Goal: Task Accomplishment & Management: Use online tool/utility

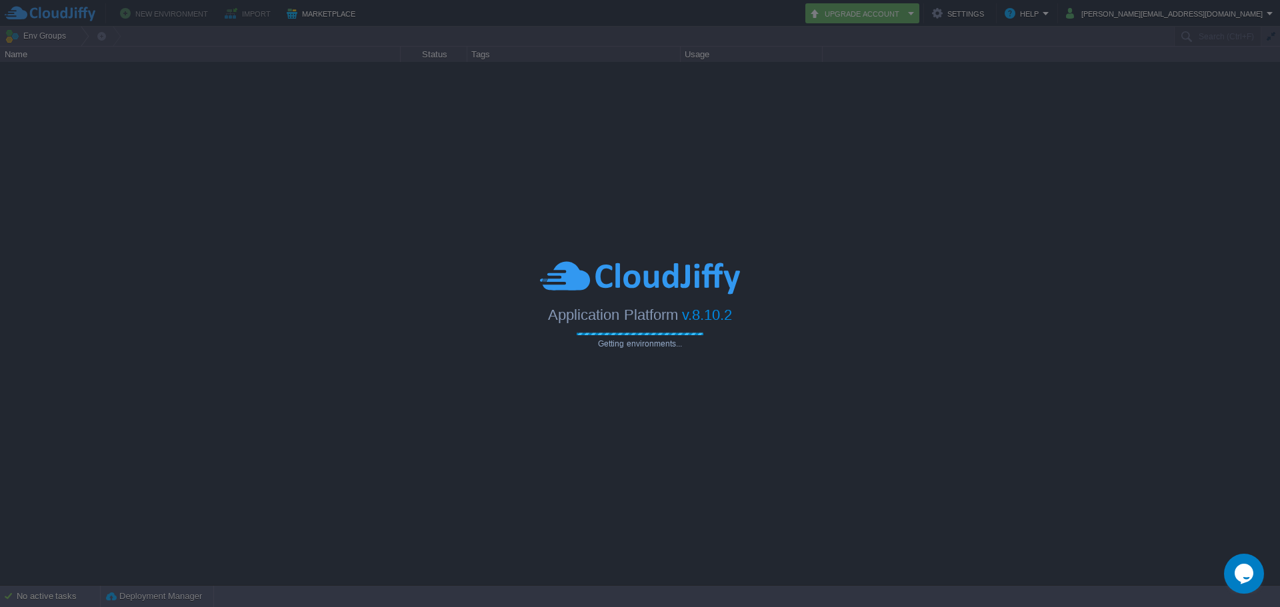
type input "Search (Ctrl+F)"
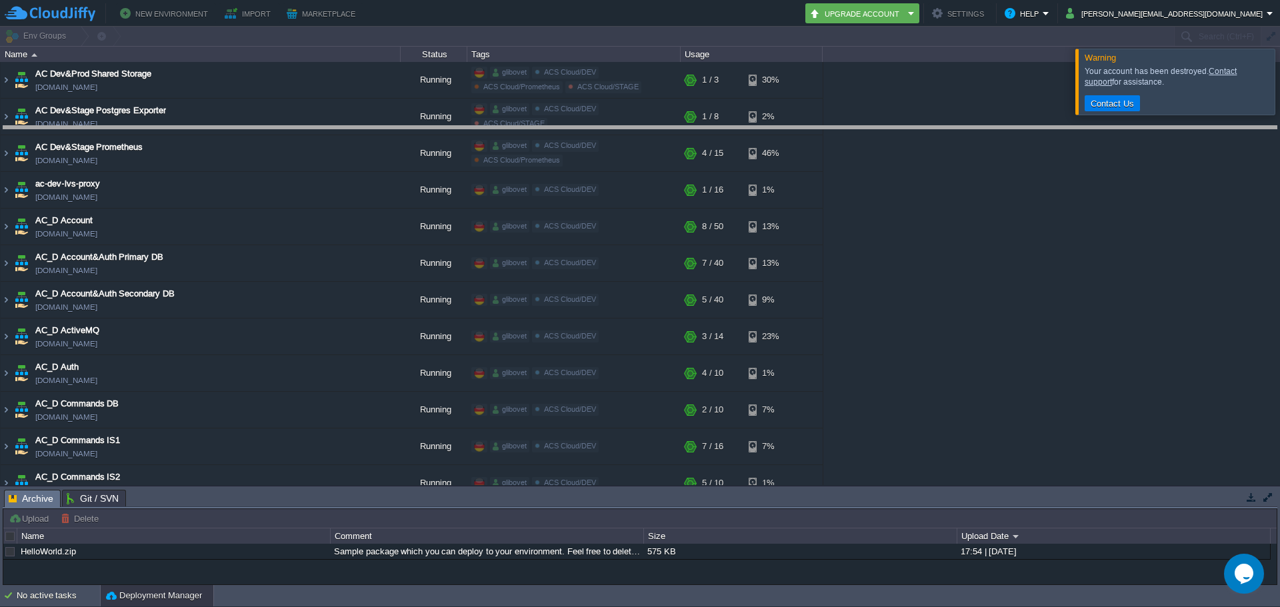
drag, startPoint x: 213, startPoint y: 500, endPoint x: 239, endPoint y: 149, distance: 352.4
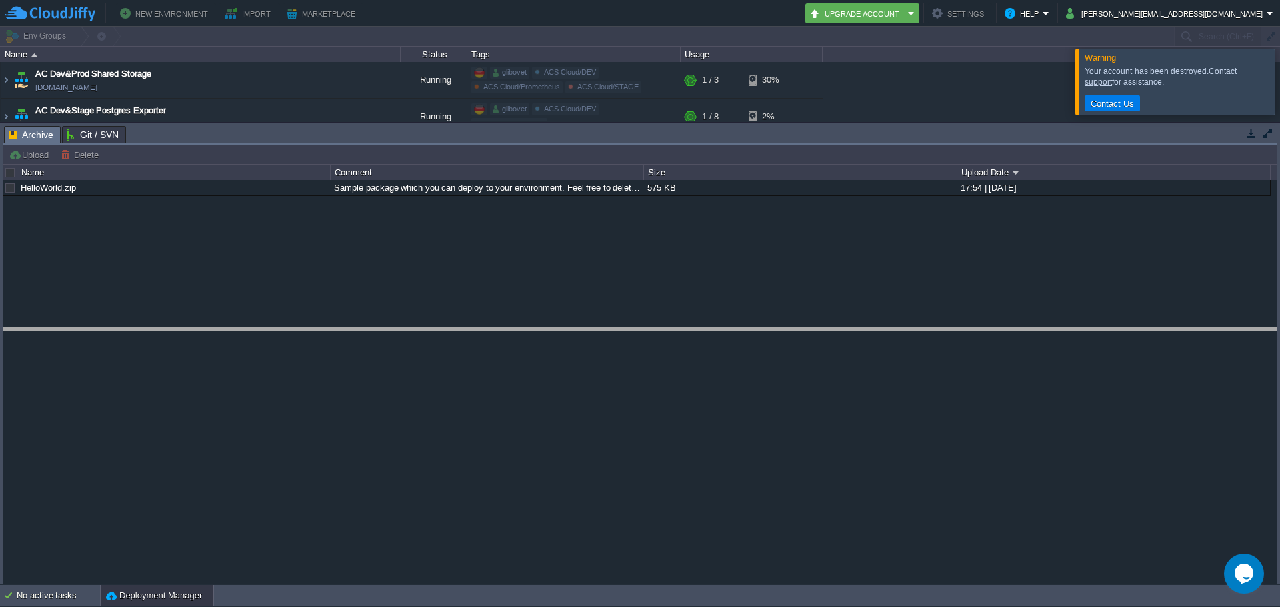
drag, startPoint x: 240, startPoint y: 129, endPoint x: 275, endPoint y: 321, distance: 194.6
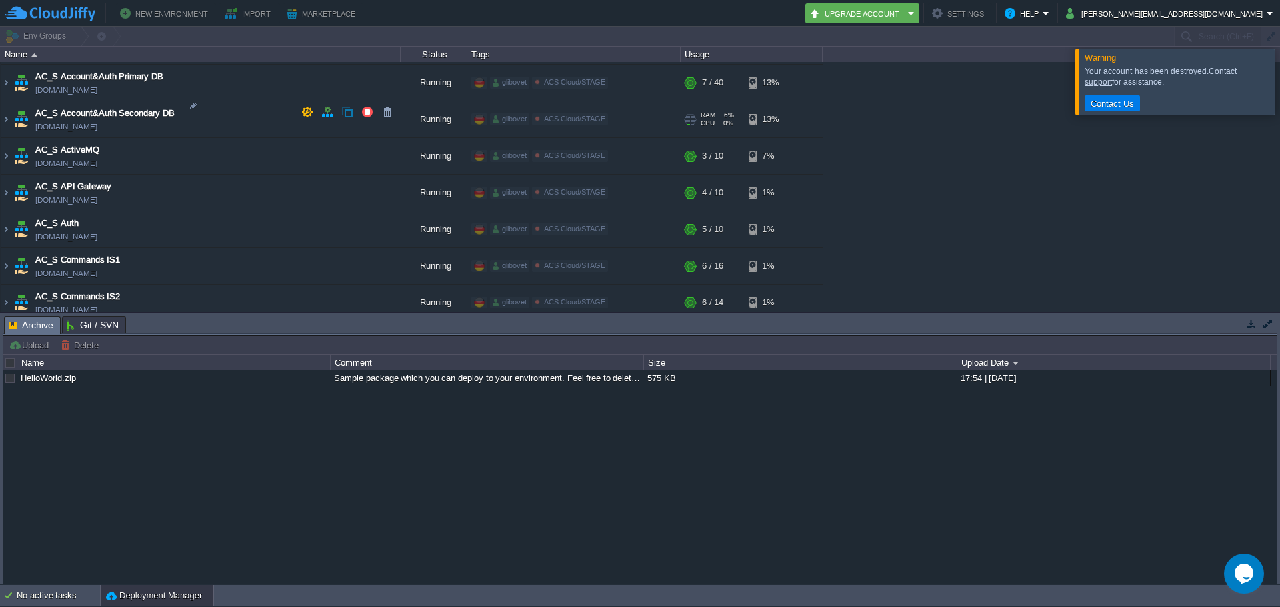
scroll to position [1267, 0]
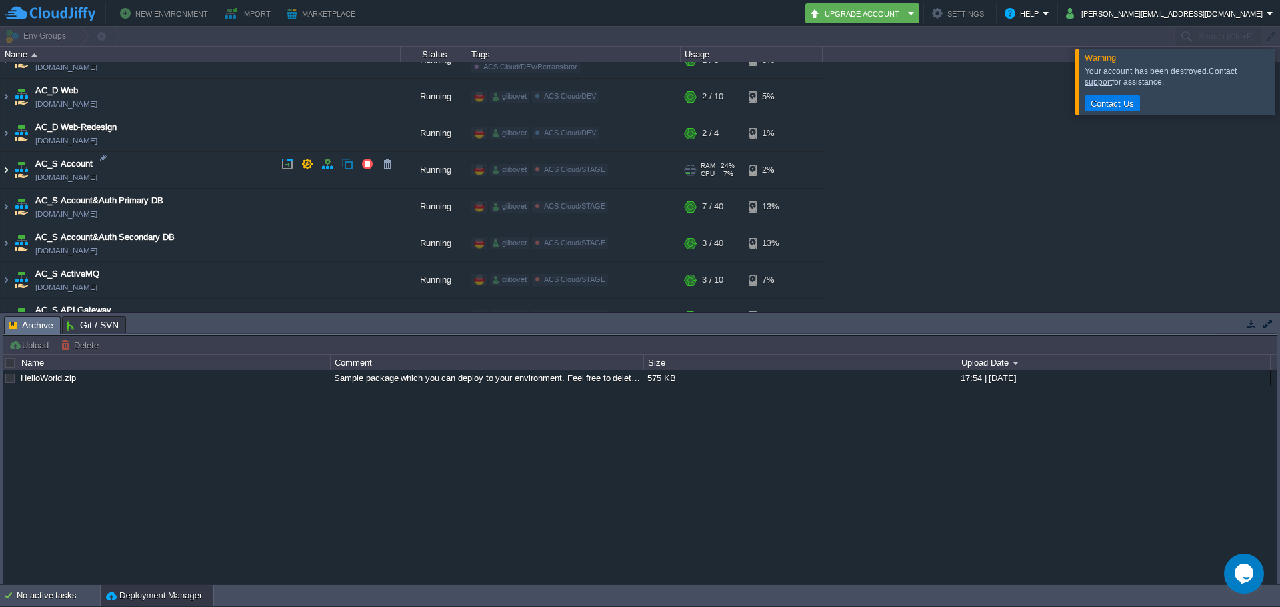
click at [9, 163] on img at bounding box center [6, 170] width 11 height 36
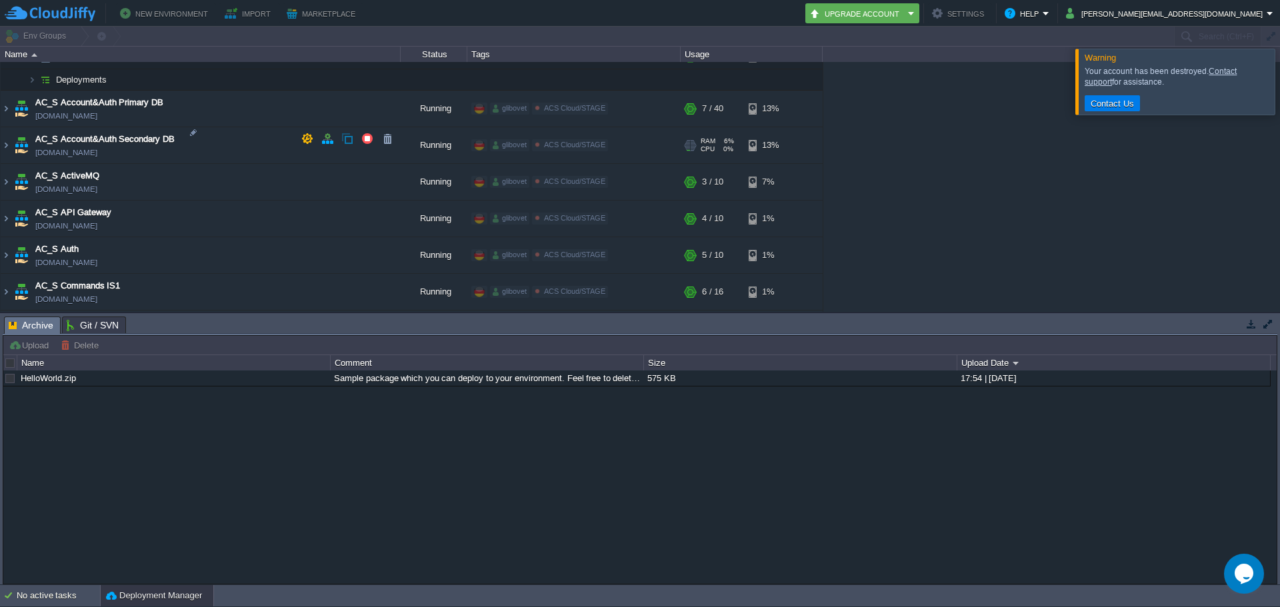
scroll to position [1400, 0]
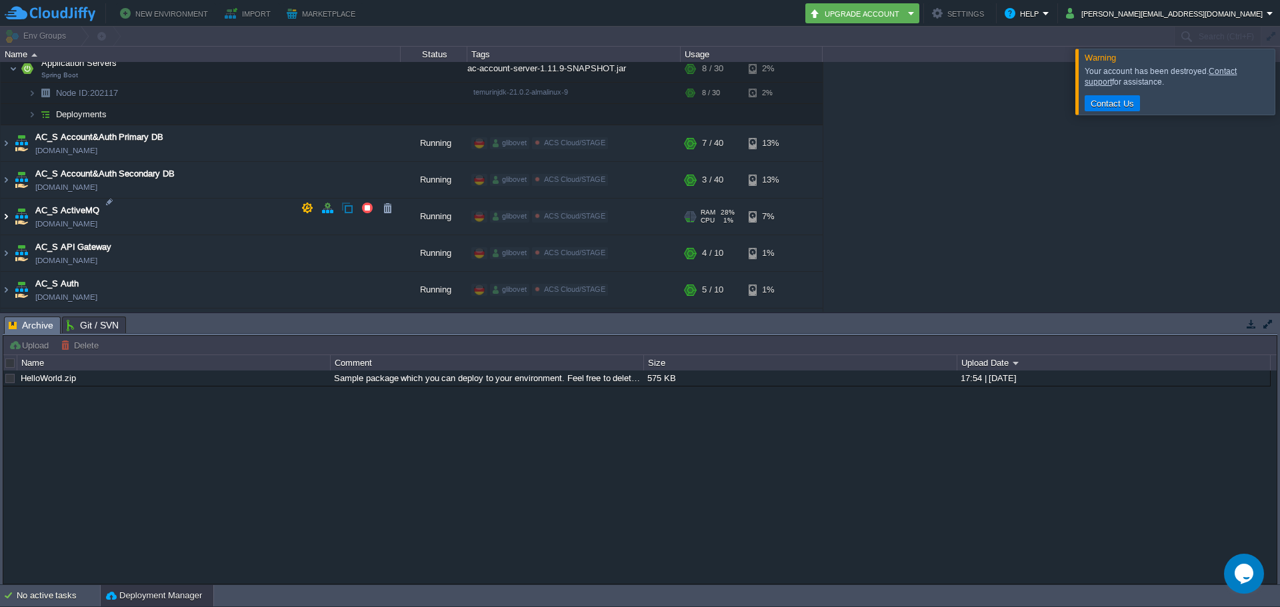
click at [8, 206] on img at bounding box center [6, 217] width 11 height 36
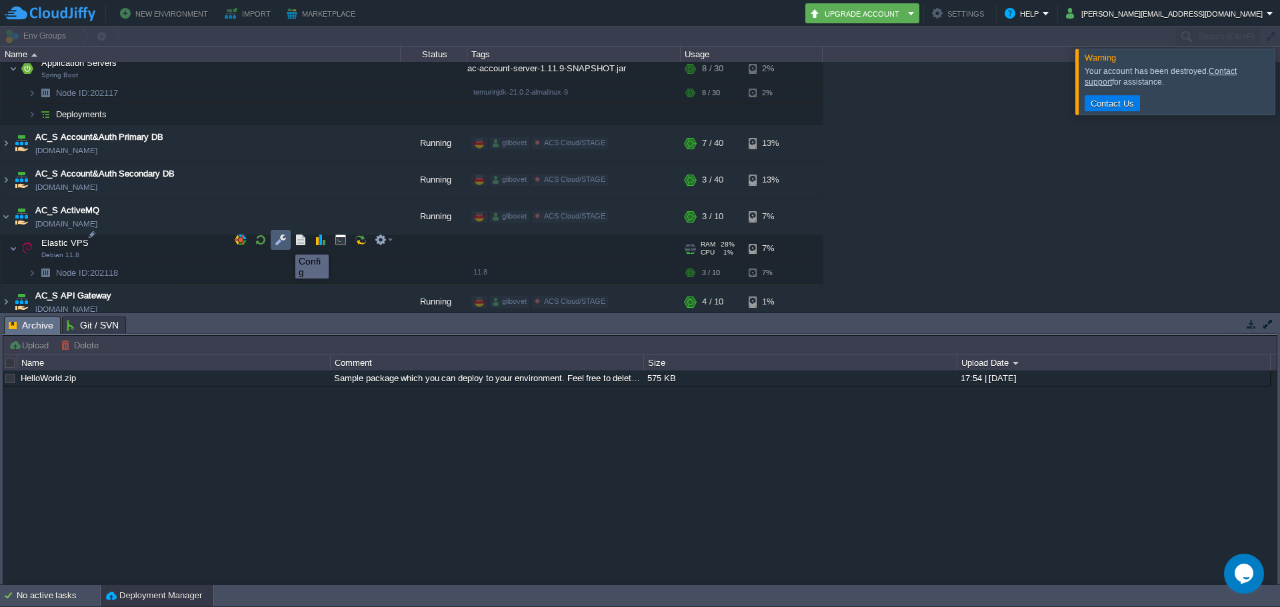
click at [281, 243] on button "button" at bounding box center [281, 240] width 12 height 12
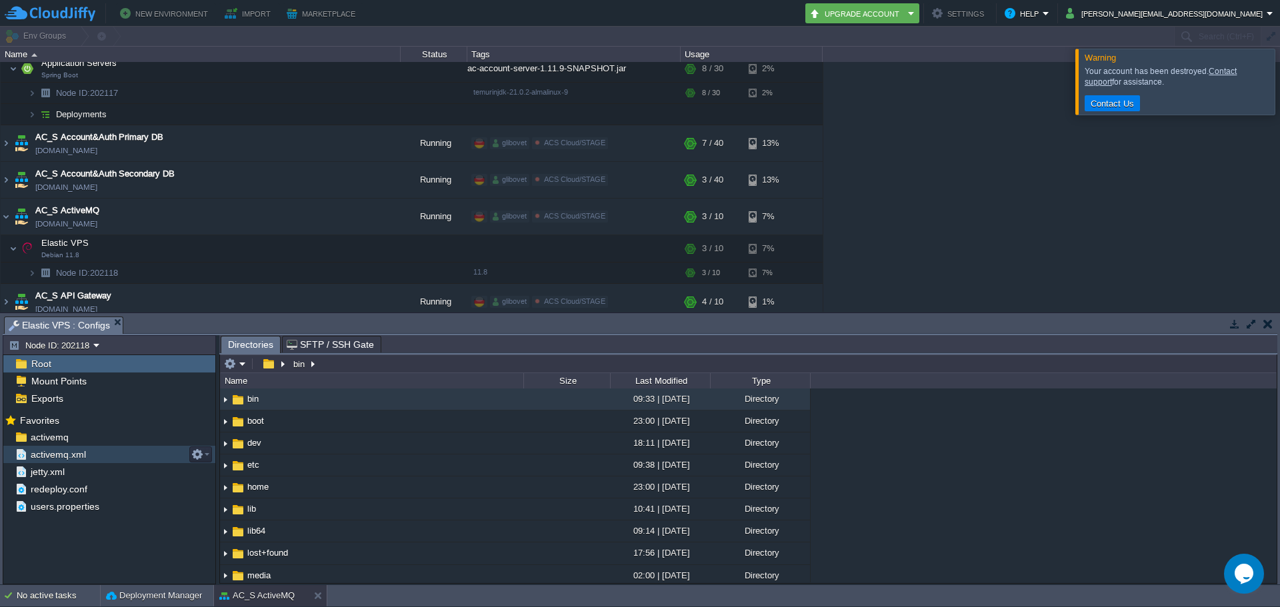
click at [95, 458] on div "activemq.xml" at bounding box center [109, 454] width 212 height 17
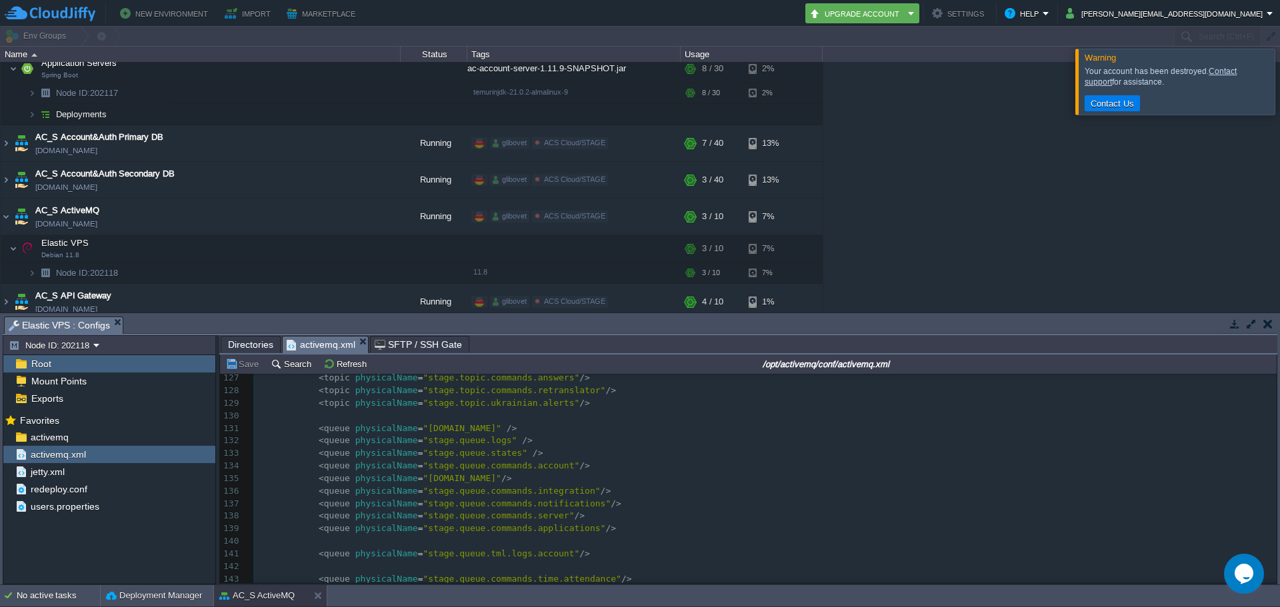
scroll to position [1993, 0]
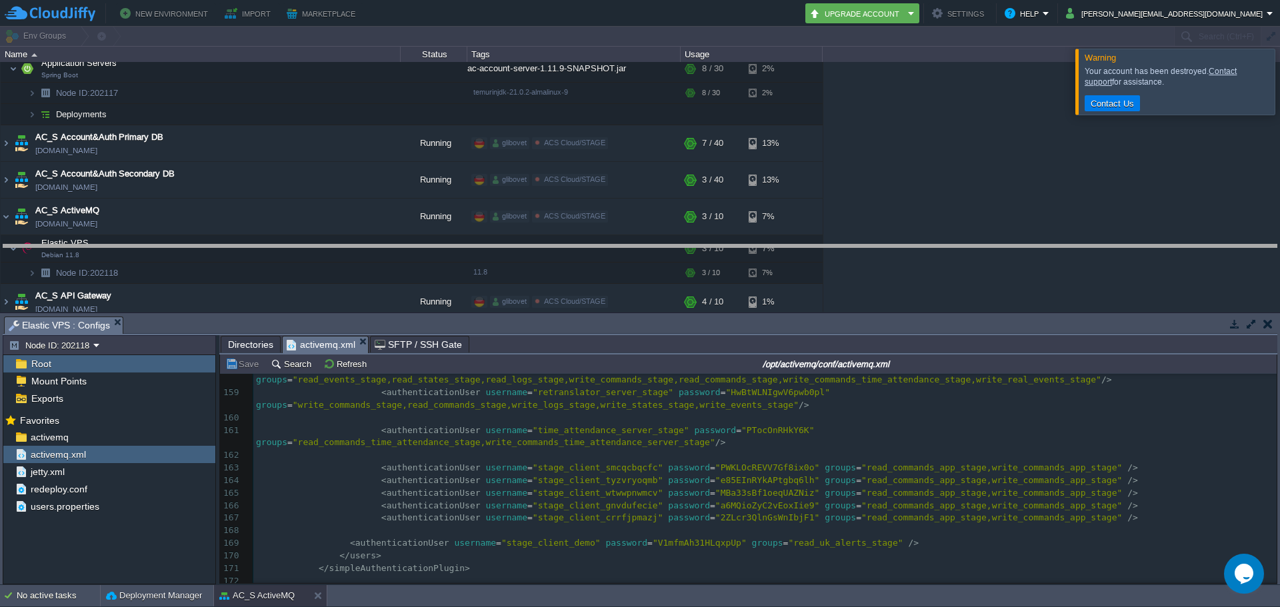
drag, startPoint x: 519, startPoint y: 324, endPoint x: 533, endPoint y: 195, distance: 130.2
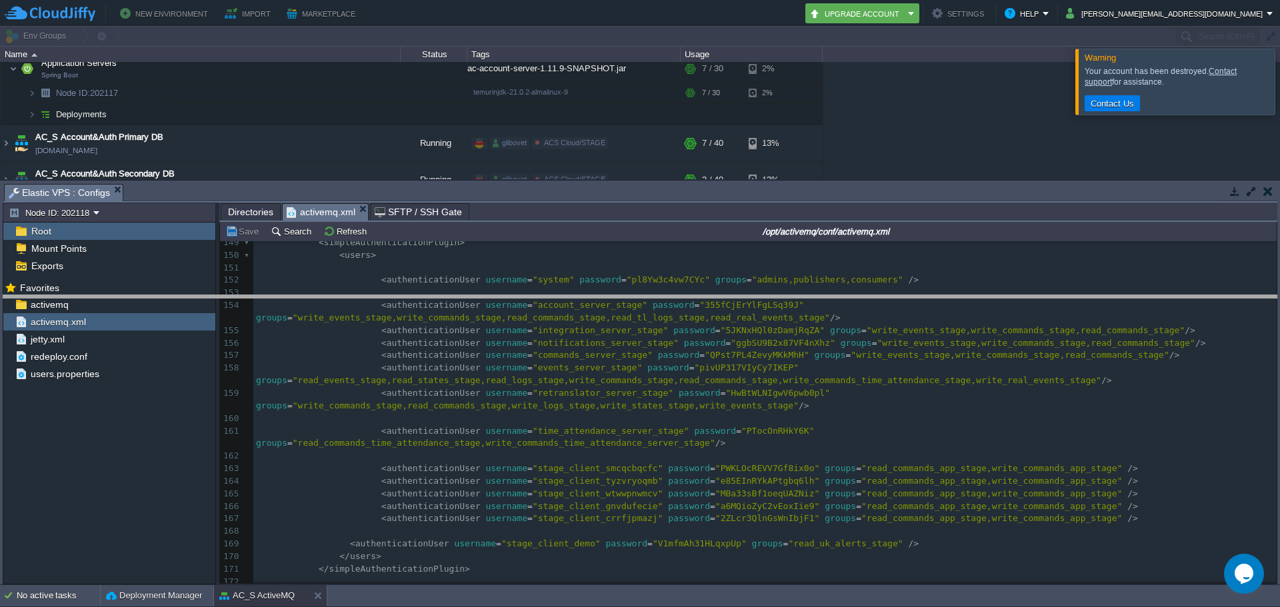
drag, startPoint x: 164, startPoint y: 195, endPoint x: 187, endPoint y: 310, distance: 116.9
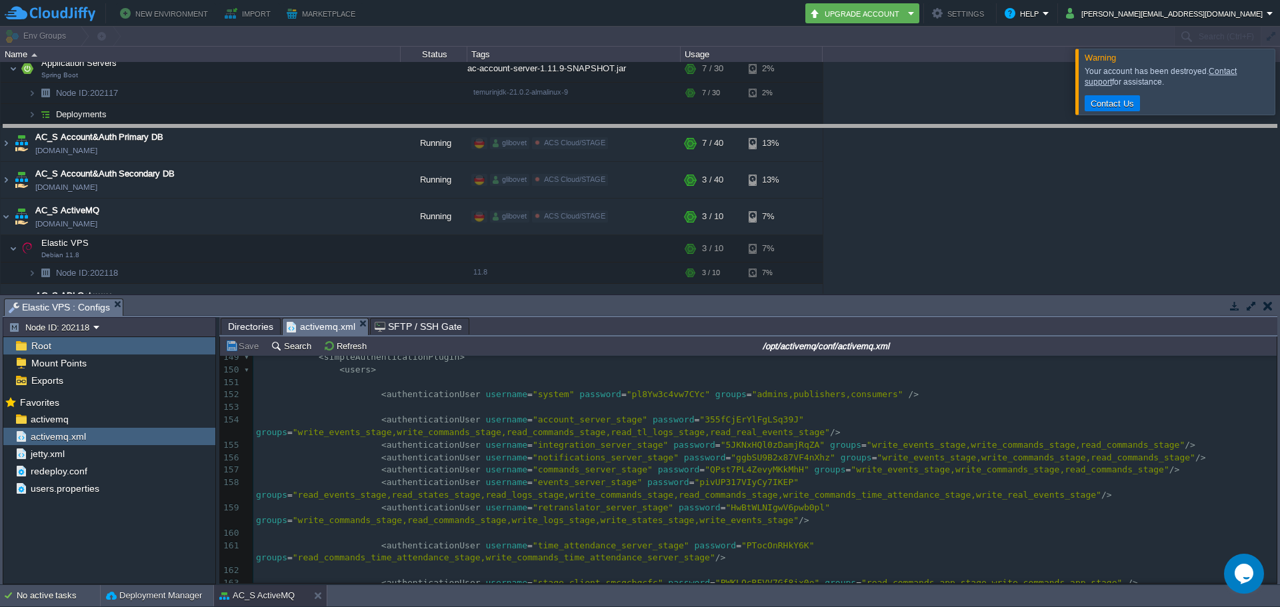
drag, startPoint x: 478, startPoint y: 308, endPoint x: 482, endPoint y: 138, distance: 170.1
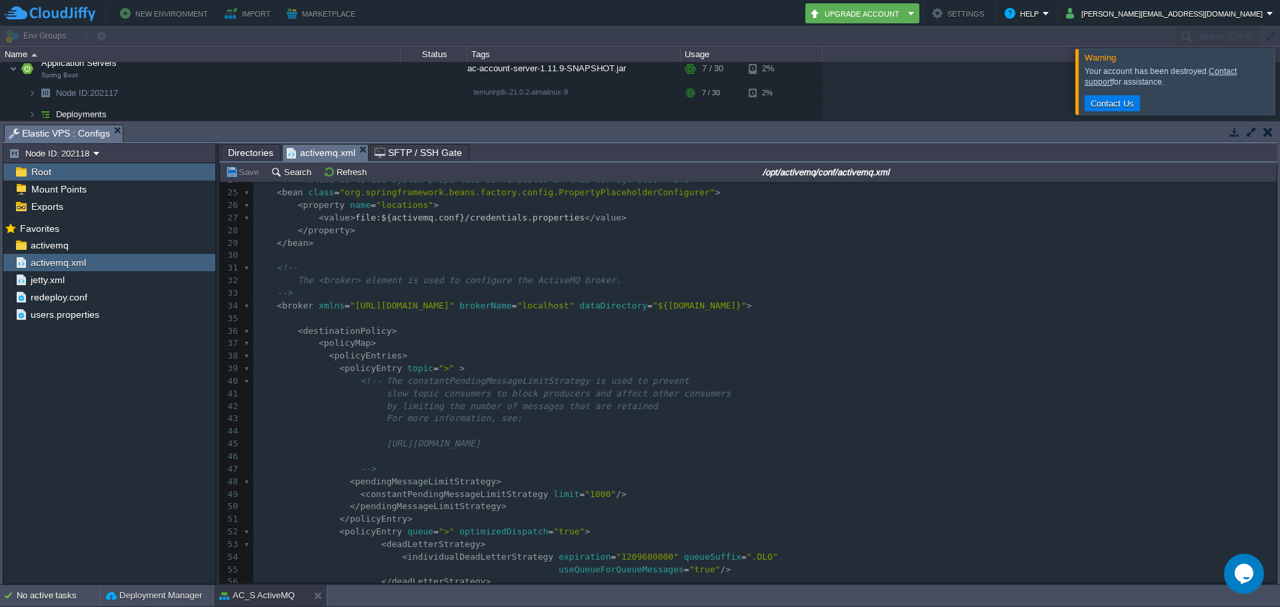
scroll to position [330, 0]
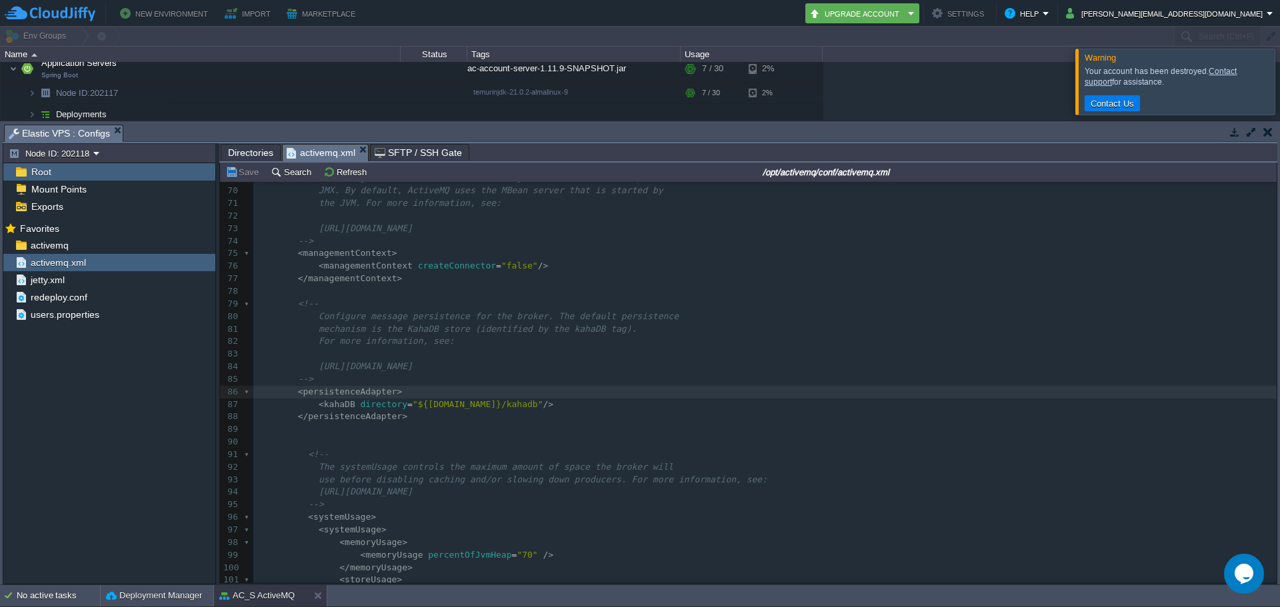
click at [552, 411] on pre "< kahaDB directory = "${[DOMAIN_NAME]}/kahadb" />" at bounding box center [765, 405] width 1024 height 13
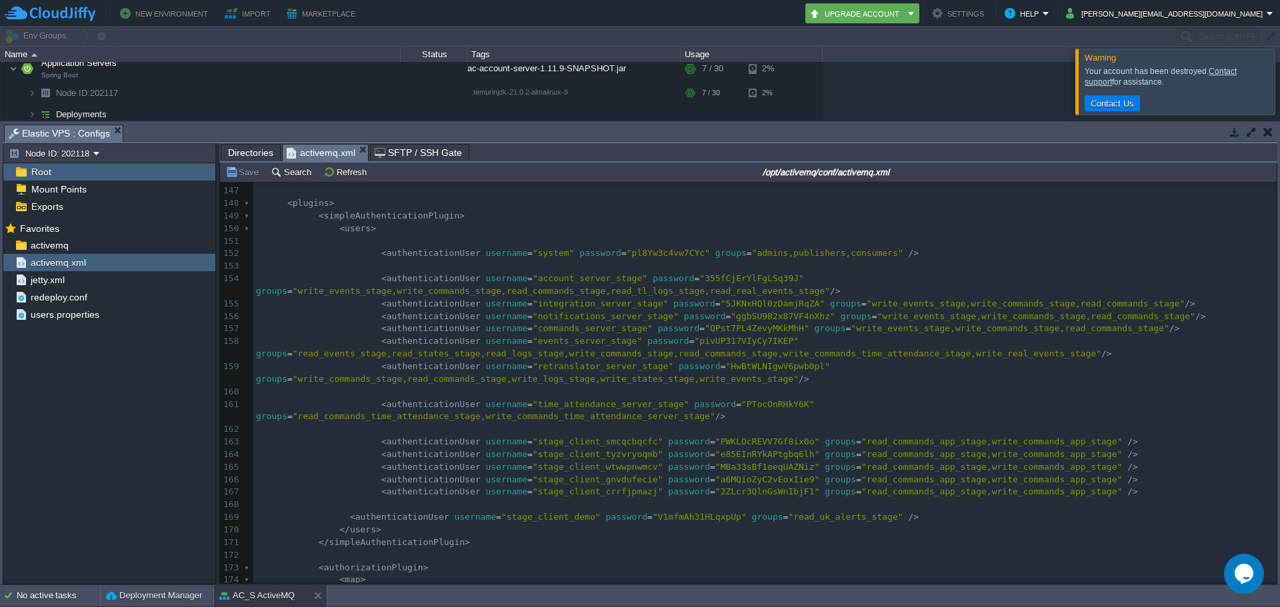
scroll to position [1866, 0]
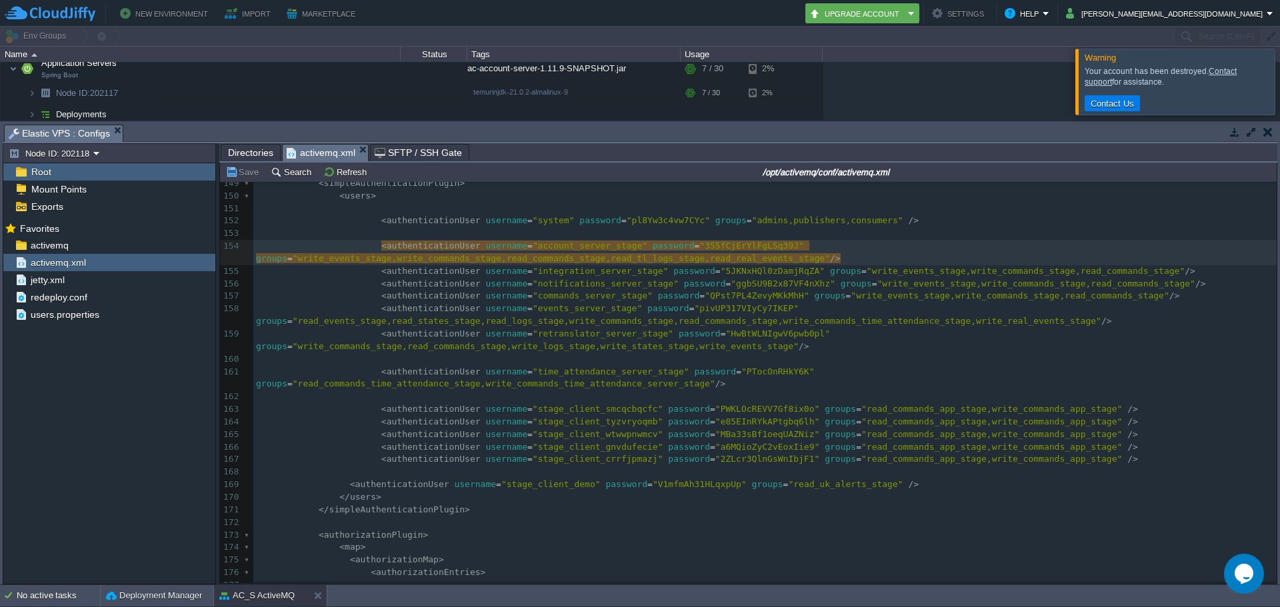
click at [877, 229] on pre at bounding box center [765, 233] width 1024 height 13
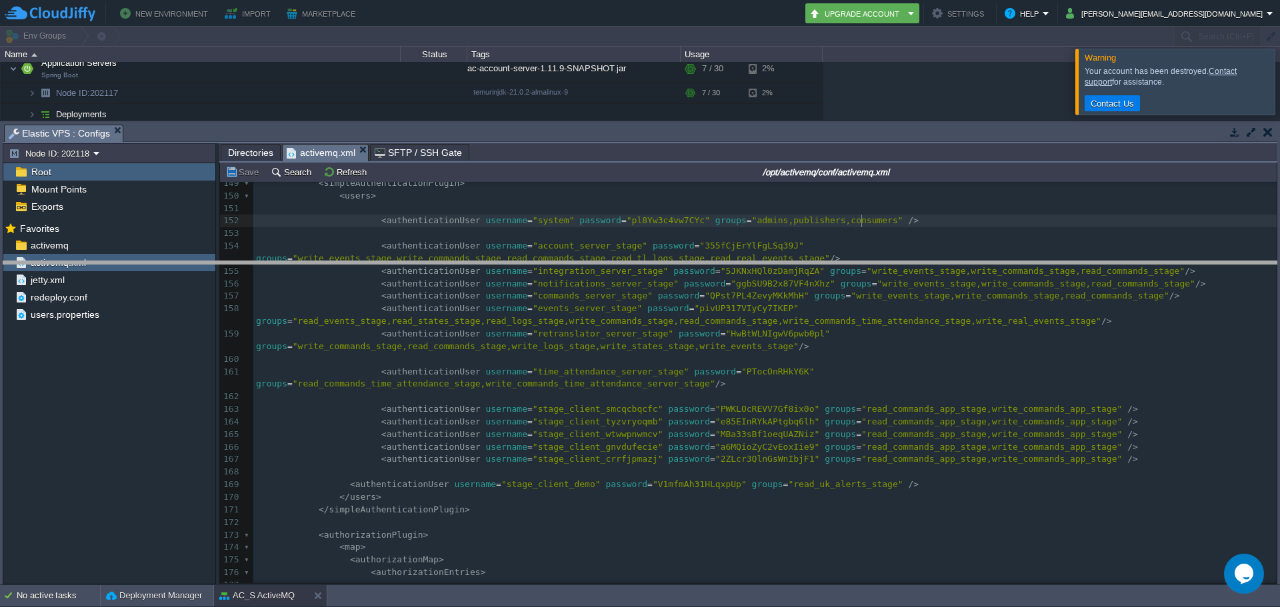
drag, startPoint x: 169, startPoint y: 130, endPoint x: 165, endPoint y: 267, distance: 136.8
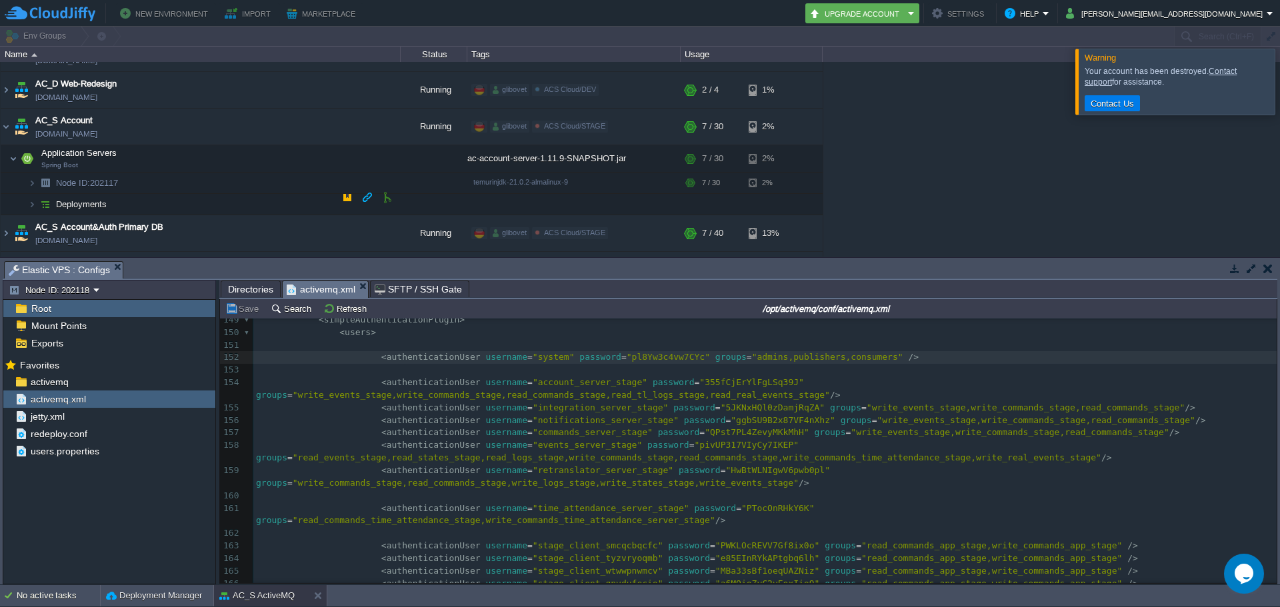
scroll to position [1334, 0]
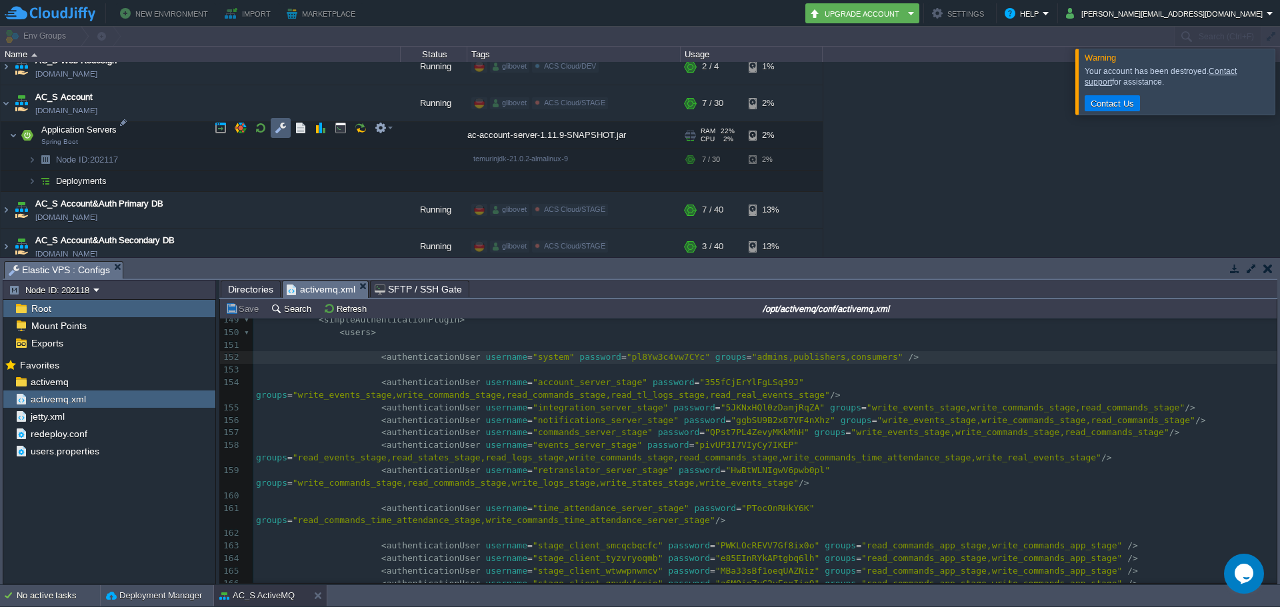
click at [281, 132] on button "button" at bounding box center [281, 128] width 12 height 12
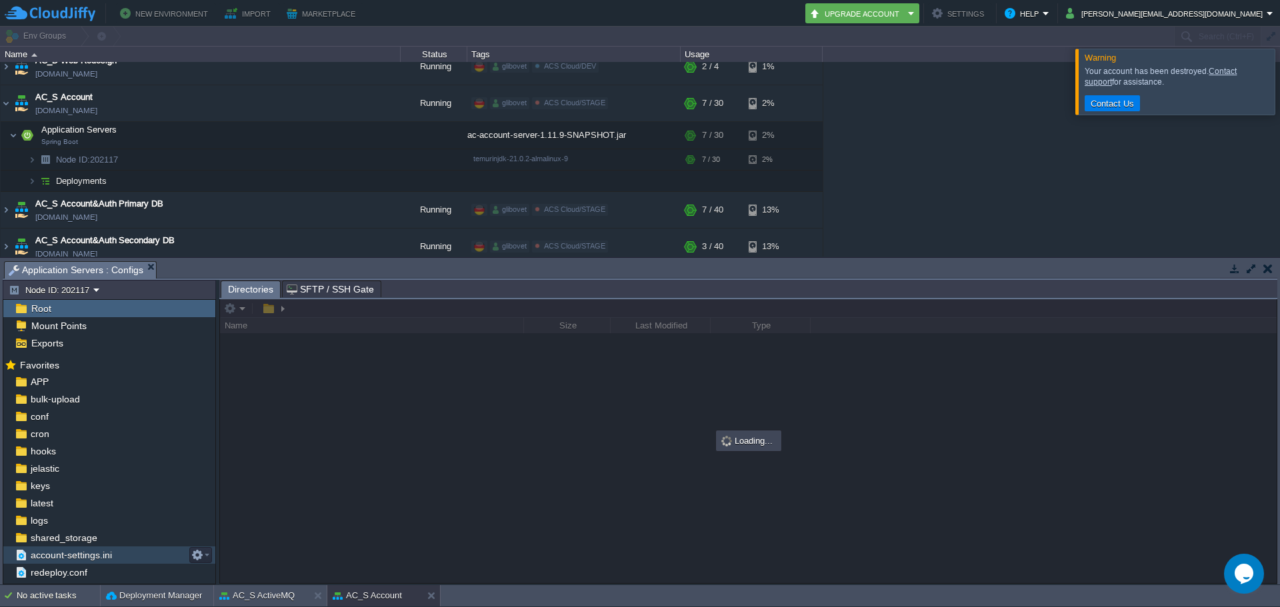
click at [95, 557] on span "account-settings.ini" at bounding box center [71, 555] width 86 height 12
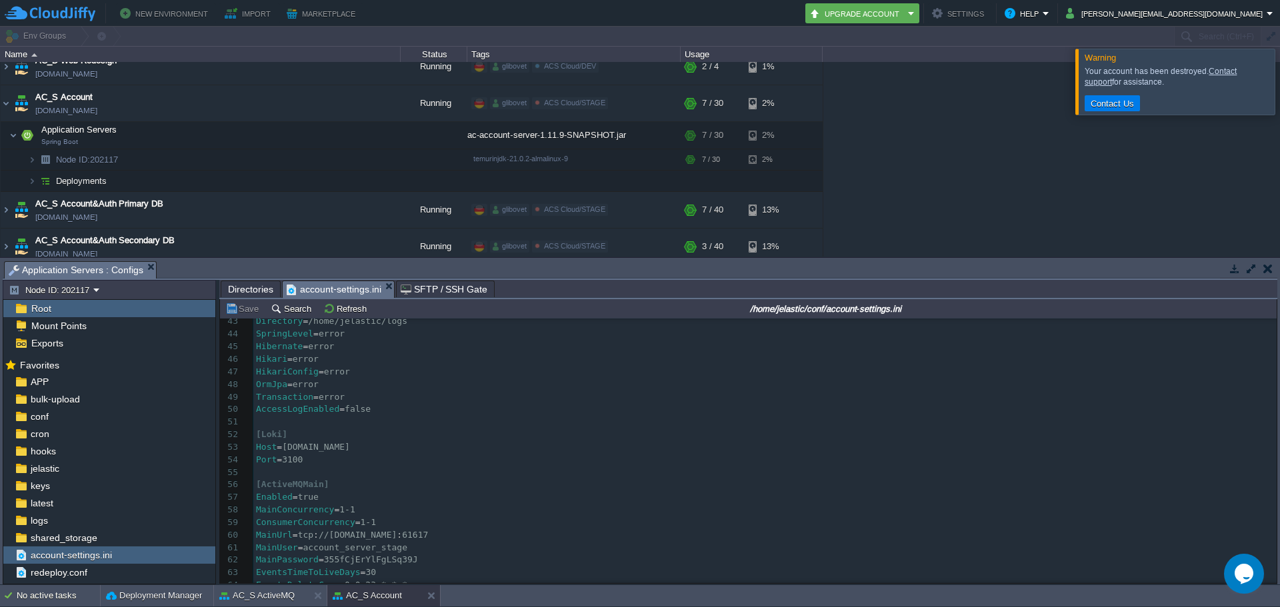
scroll to position [567, 0]
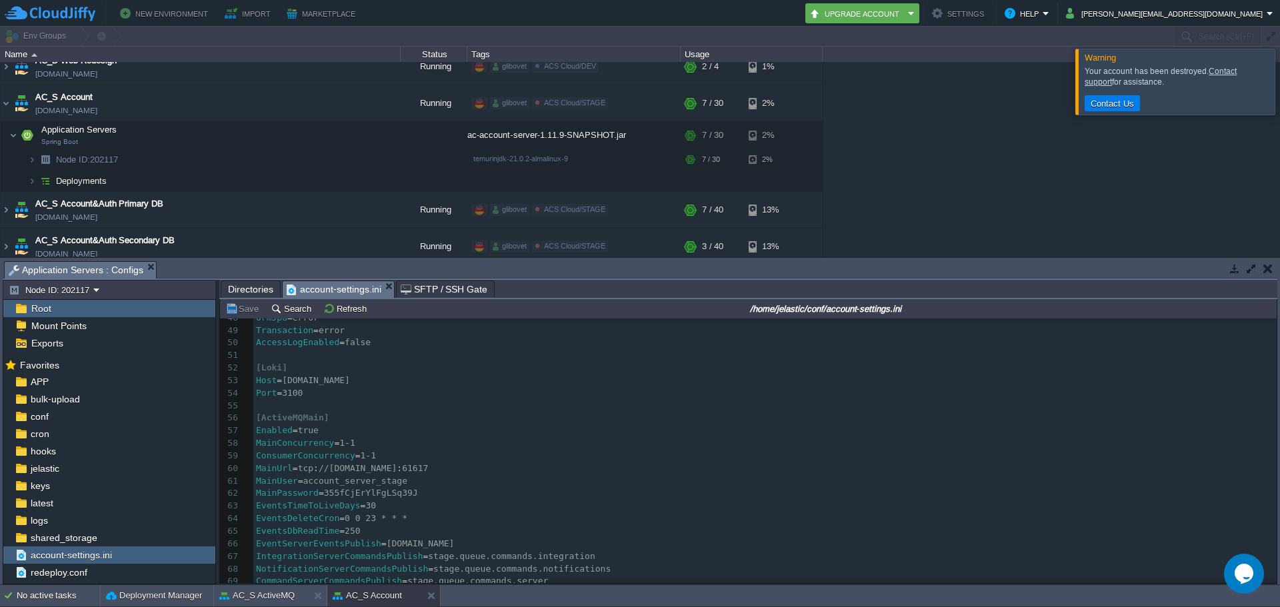
click at [396, 484] on div "227 [ Server ] 33 ConfirmationCodesLevel = debug 34 QueueLevel = debug 35 UserS…" at bounding box center [765, 481] width 1024 height 716
click at [404, 496] on div "227 [ Server ] 33 ConfirmationCodesLevel = debug 34 QueueLevel = debug 35 UserS…" at bounding box center [765, 481] width 1024 height 716
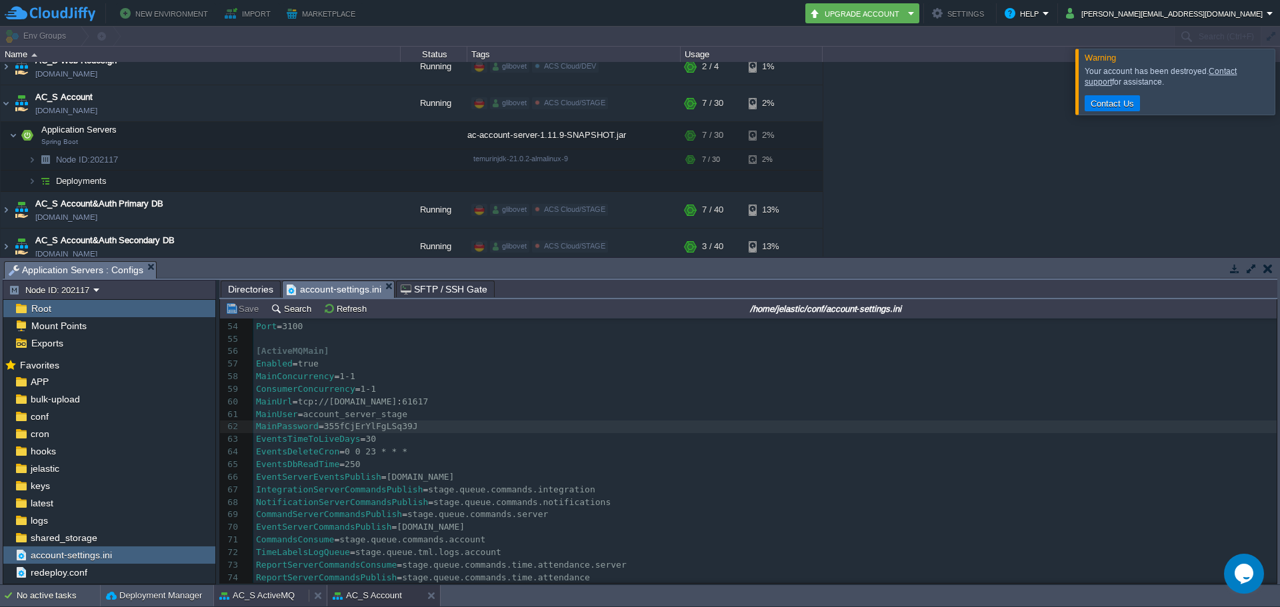
click at [272, 596] on button "AC_S ActiveMQ" at bounding box center [256, 595] width 75 height 13
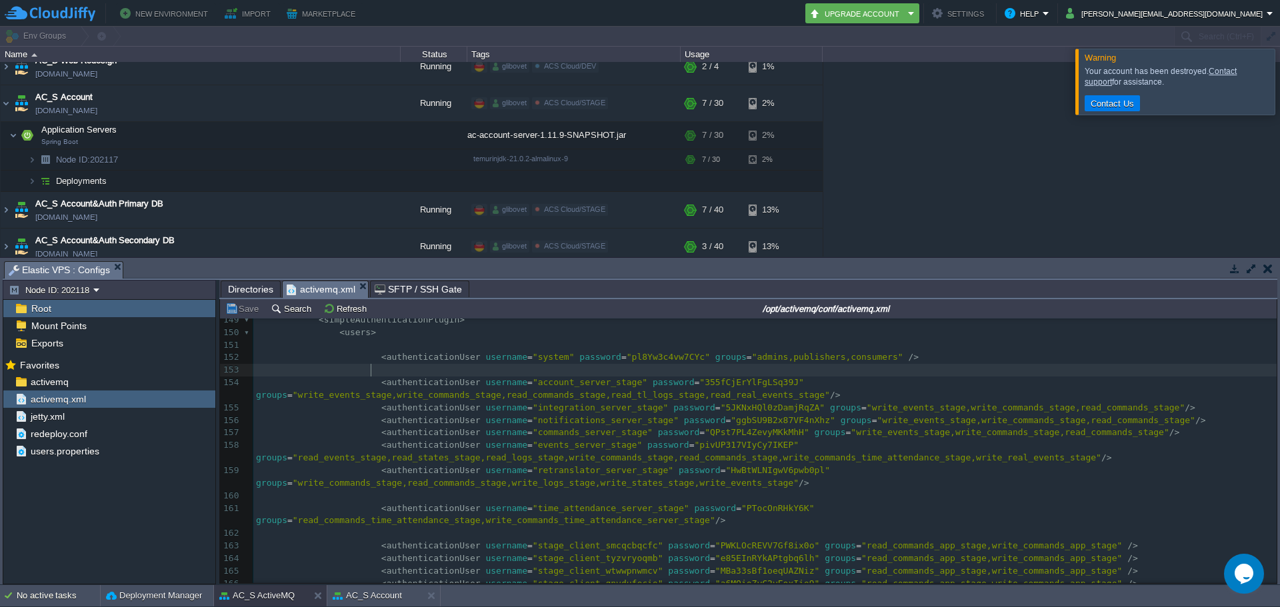
click at [838, 371] on pre at bounding box center [765, 370] width 1024 height 13
click at [378, 595] on button "AC_S Account" at bounding box center [367, 595] width 69 height 13
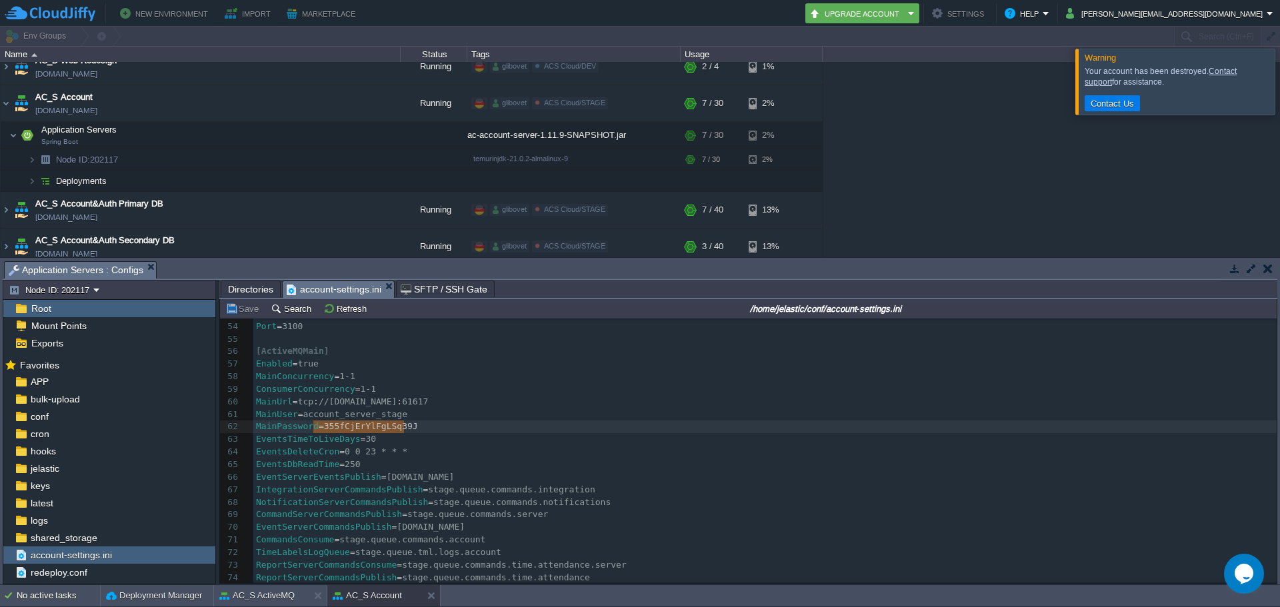
type textarea "355fCjErYlFgLSq39J"
drag, startPoint x: 411, startPoint y: 429, endPoint x: 311, endPoint y: 424, distance: 100.2
click at [275, 590] on button "AC_S ActiveMQ" at bounding box center [256, 595] width 75 height 13
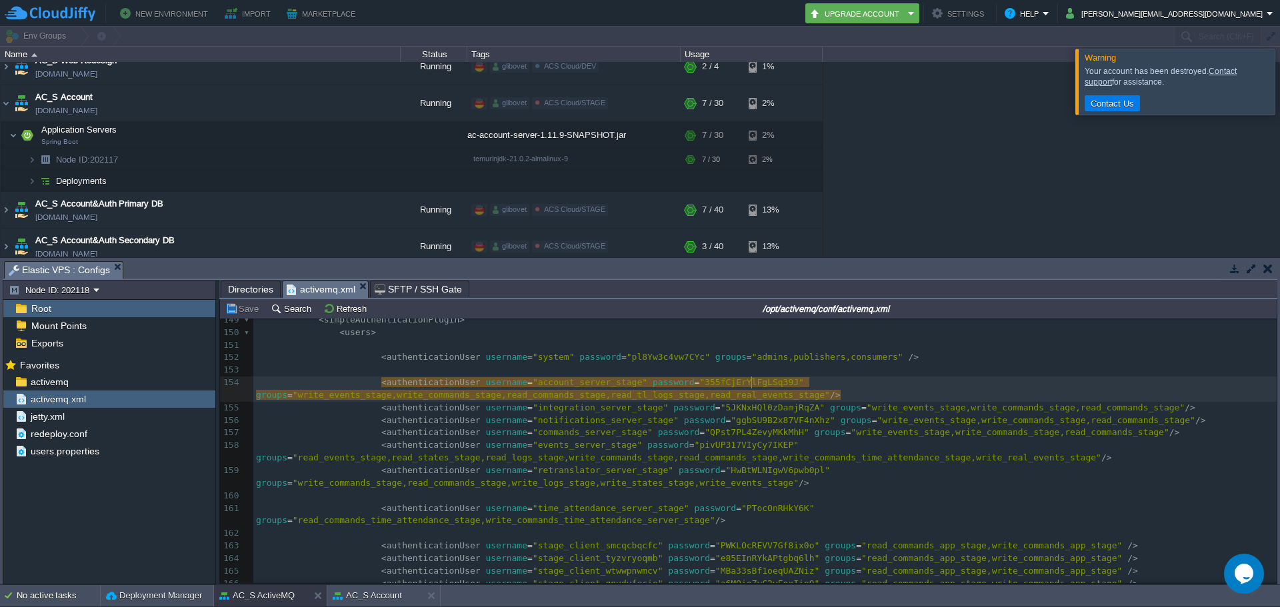
click at [777, 375] on pre at bounding box center [765, 370] width 1024 height 13
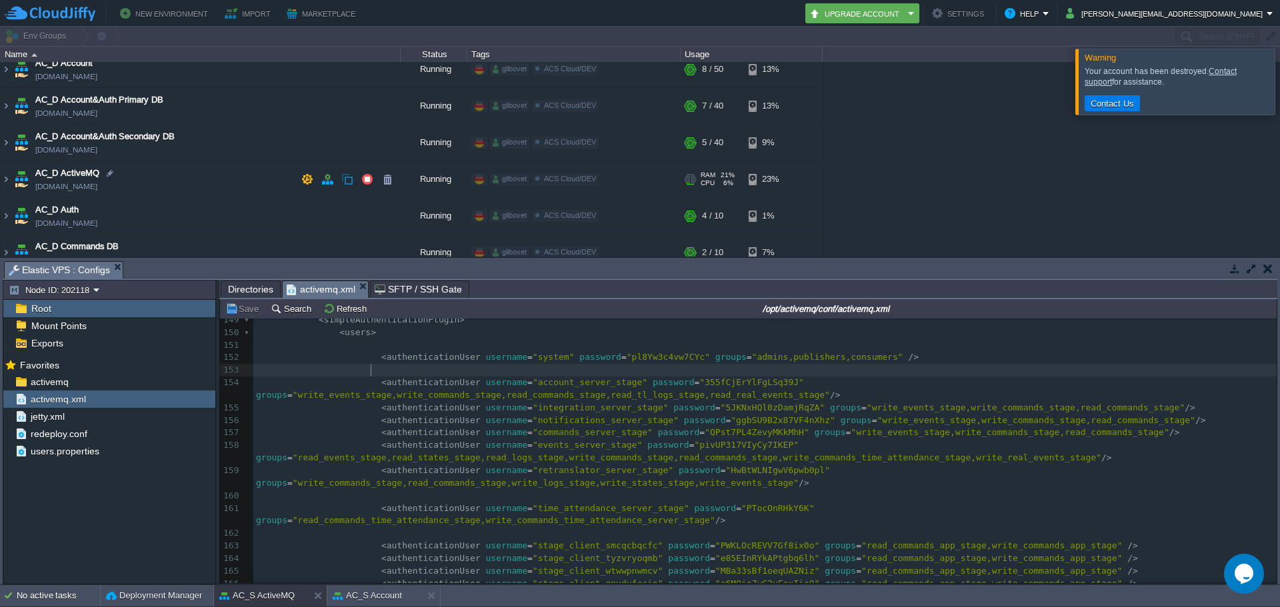
scroll to position [133, 0]
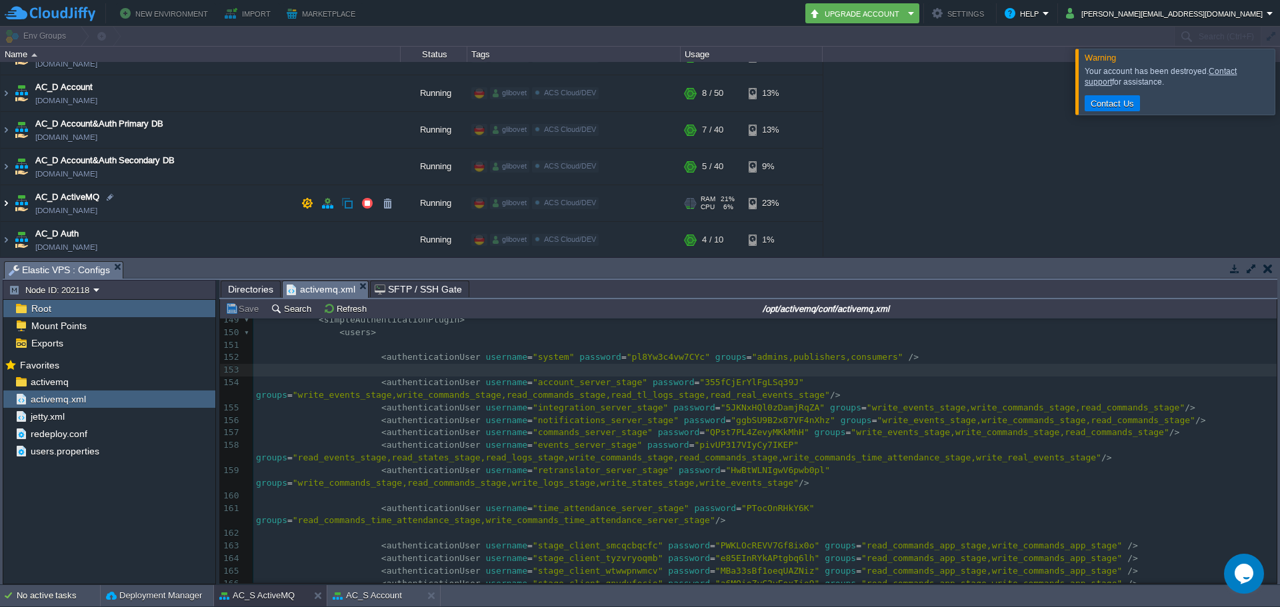
click at [5, 203] on img at bounding box center [6, 203] width 11 height 36
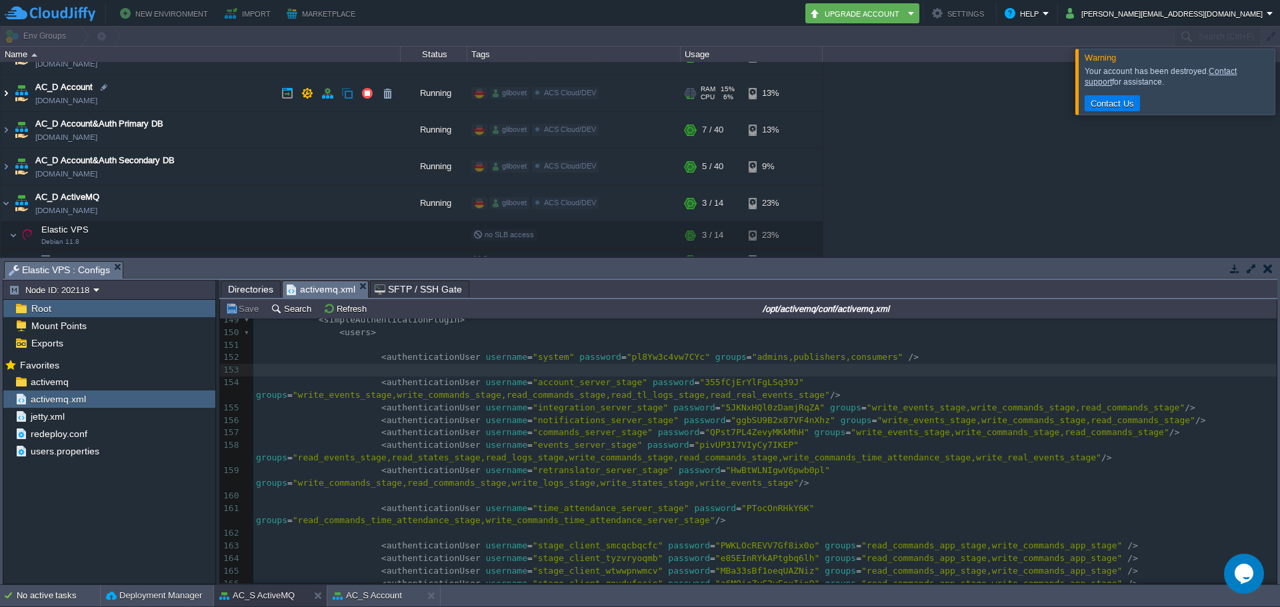
click at [4, 98] on img at bounding box center [6, 93] width 11 height 36
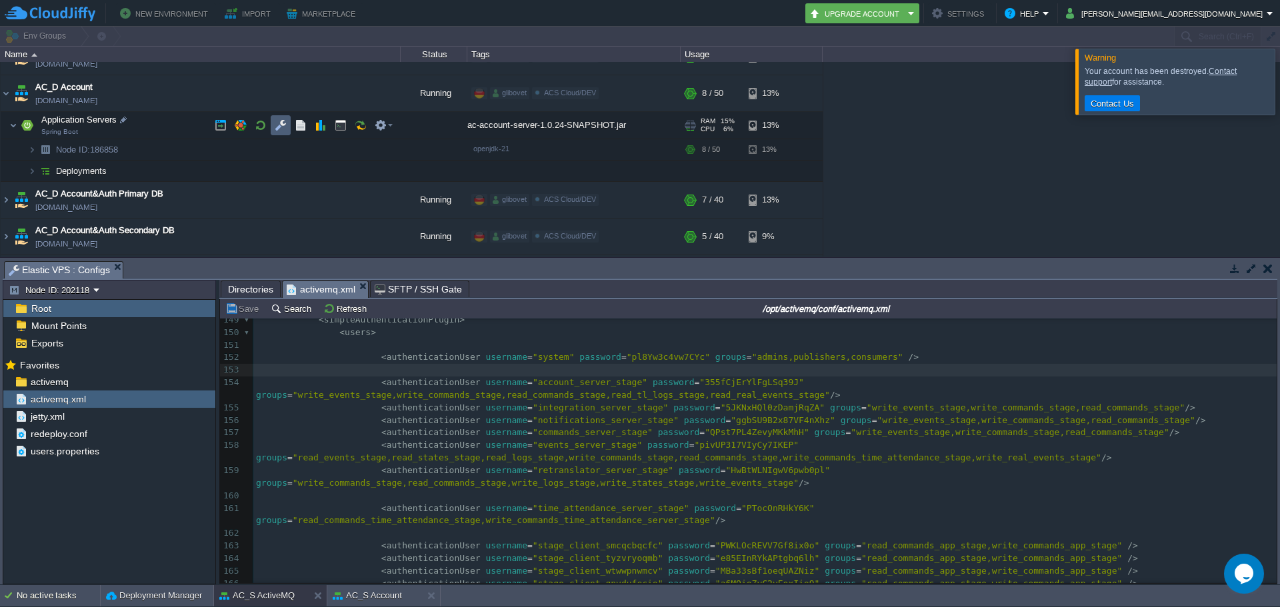
click at [285, 130] on button "button" at bounding box center [281, 125] width 12 height 12
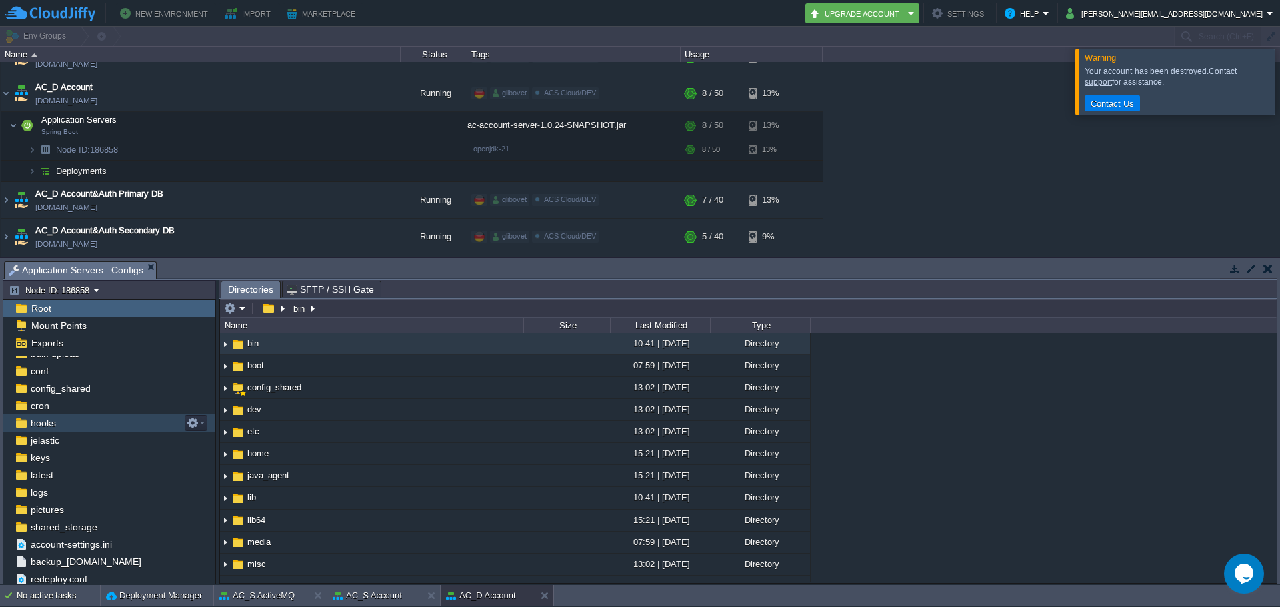
scroll to position [47, 0]
click at [105, 545] on span "account-settings.ini" at bounding box center [71, 543] width 86 height 12
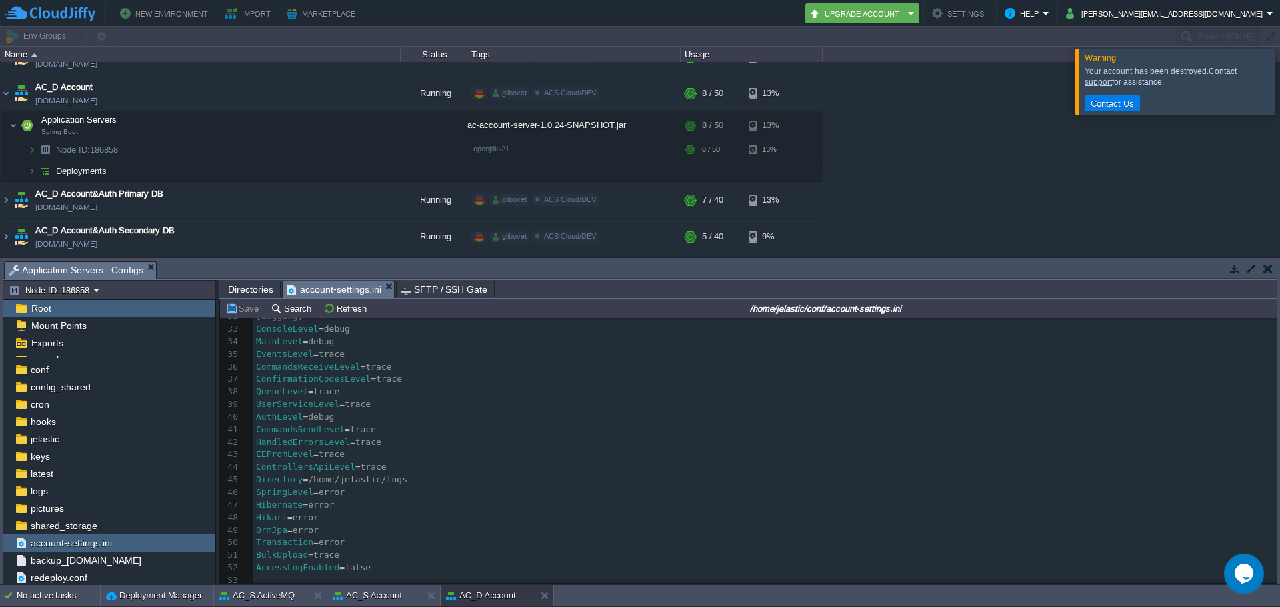
scroll to position [429, 0]
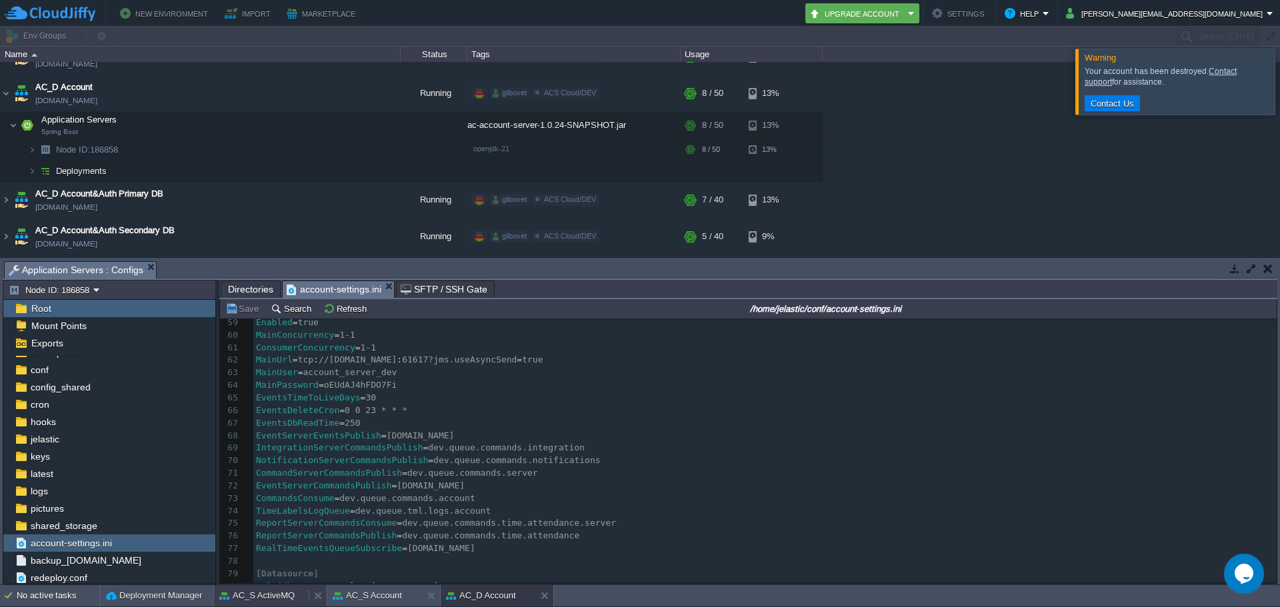
click at [263, 593] on button "AC_S ActiveMQ" at bounding box center [256, 595] width 75 height 13
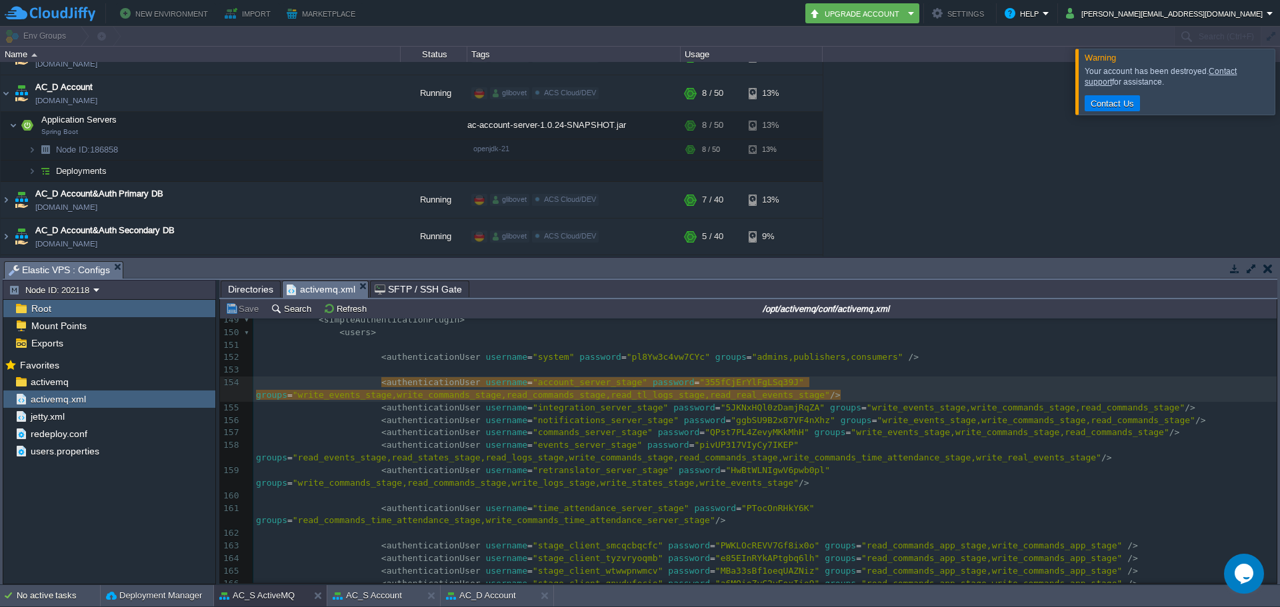
click at [874, 388] on pre "< authenticationUser username = "account_server_stage" password = "[SECURITY_DA…" at bounding box center [765, 389] width 1024 height 25
click at [890, 371] on pre at bounding box center [765, 370] width 1024 height 13
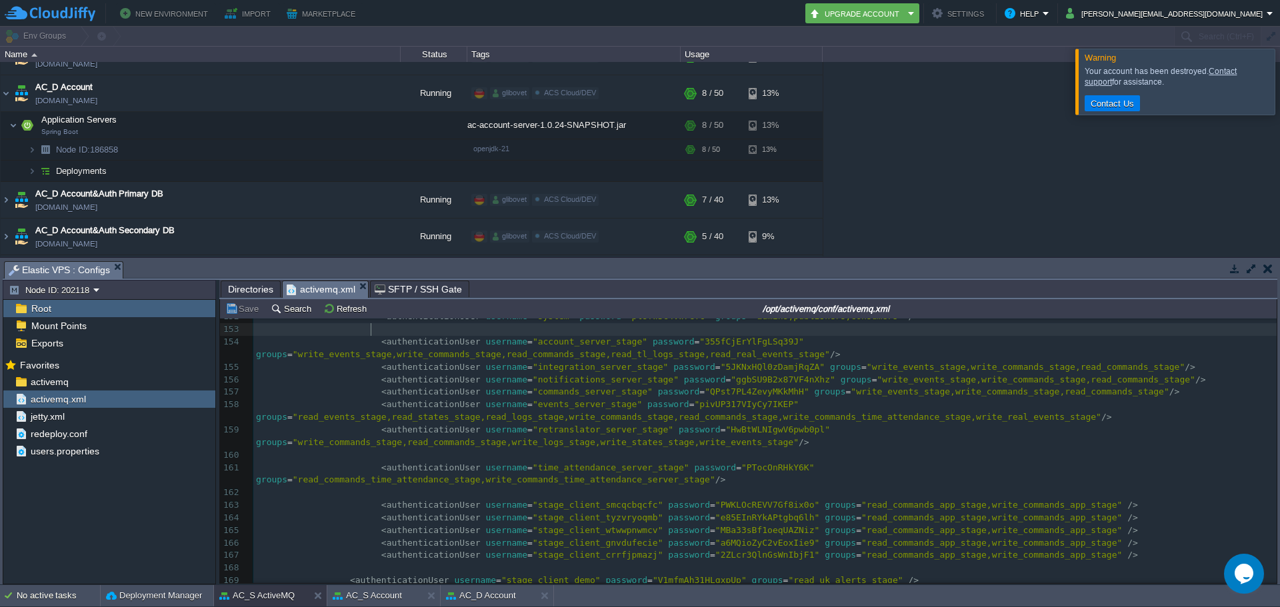
scroll to position [1868, 0]
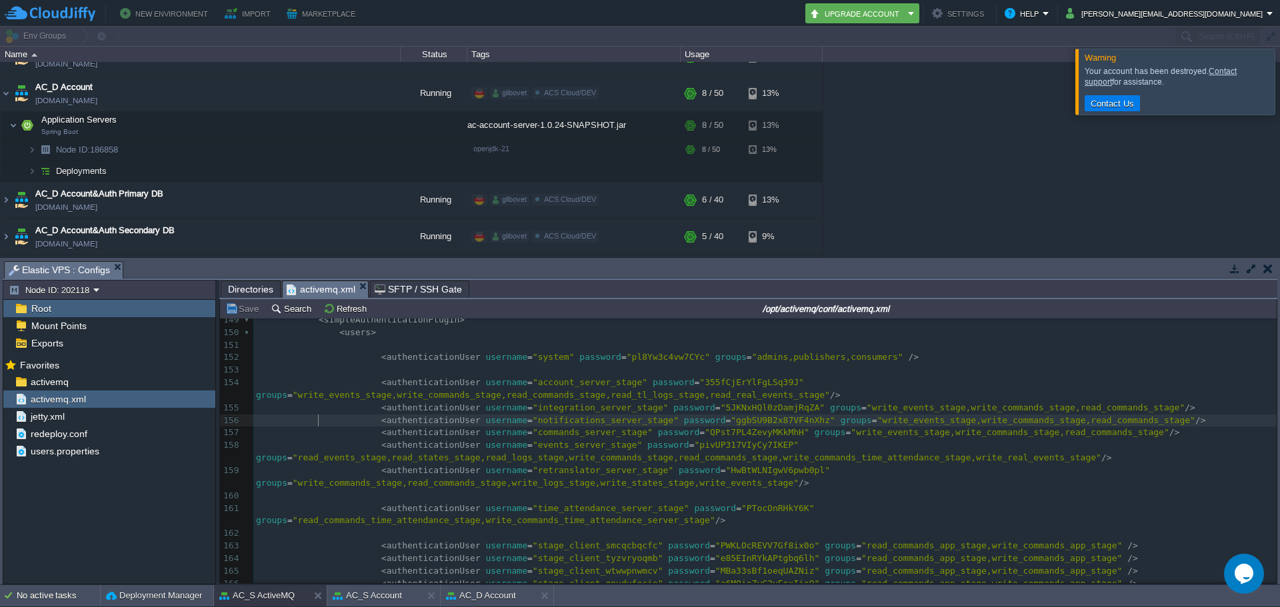
click at [316, 424] on span at bounding box center [318, 420] width 125 height 10
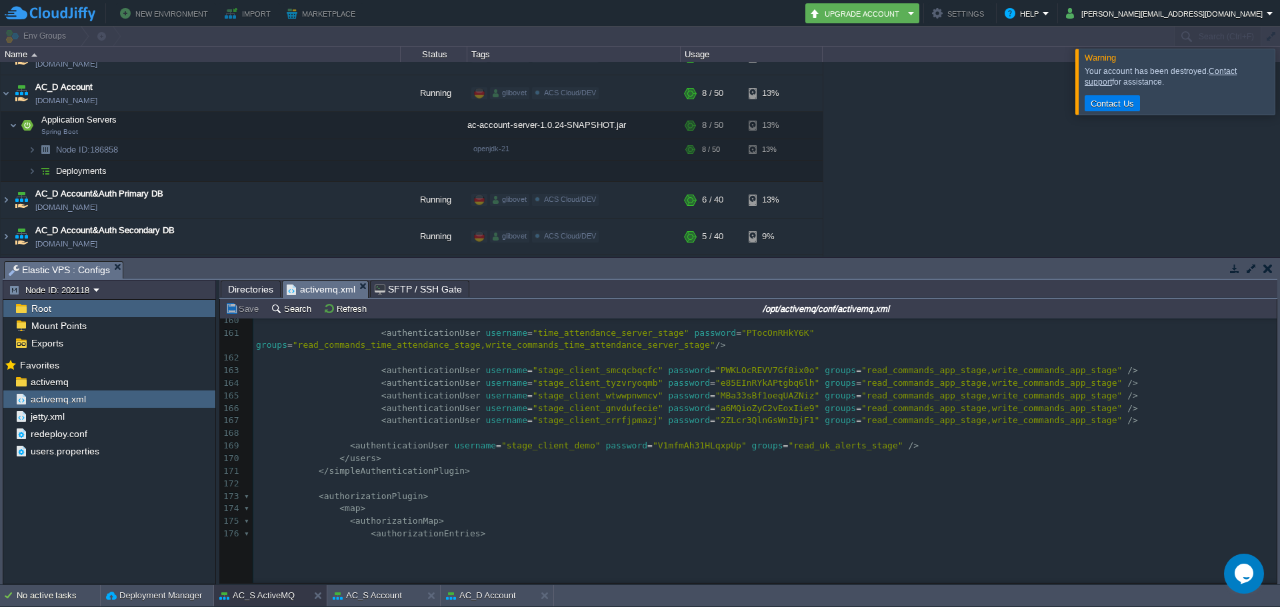
scroll to position [2082, 0]
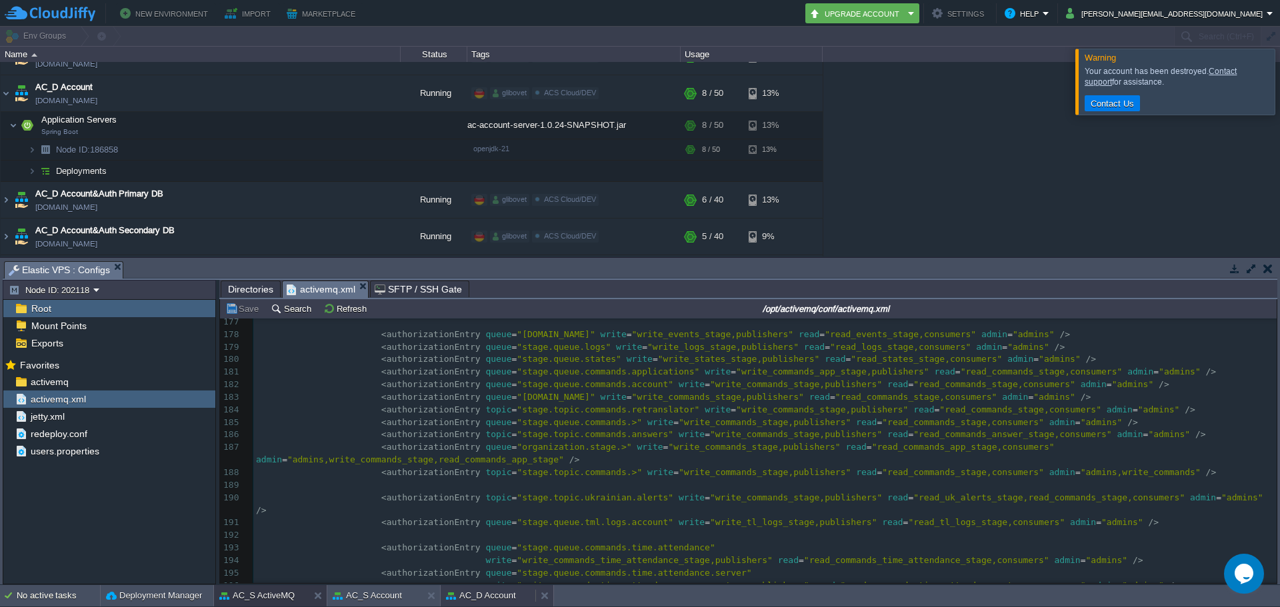
click at [490, 601] on button "AC_D Account" at bounding box center [481, 595] width 70 height 13
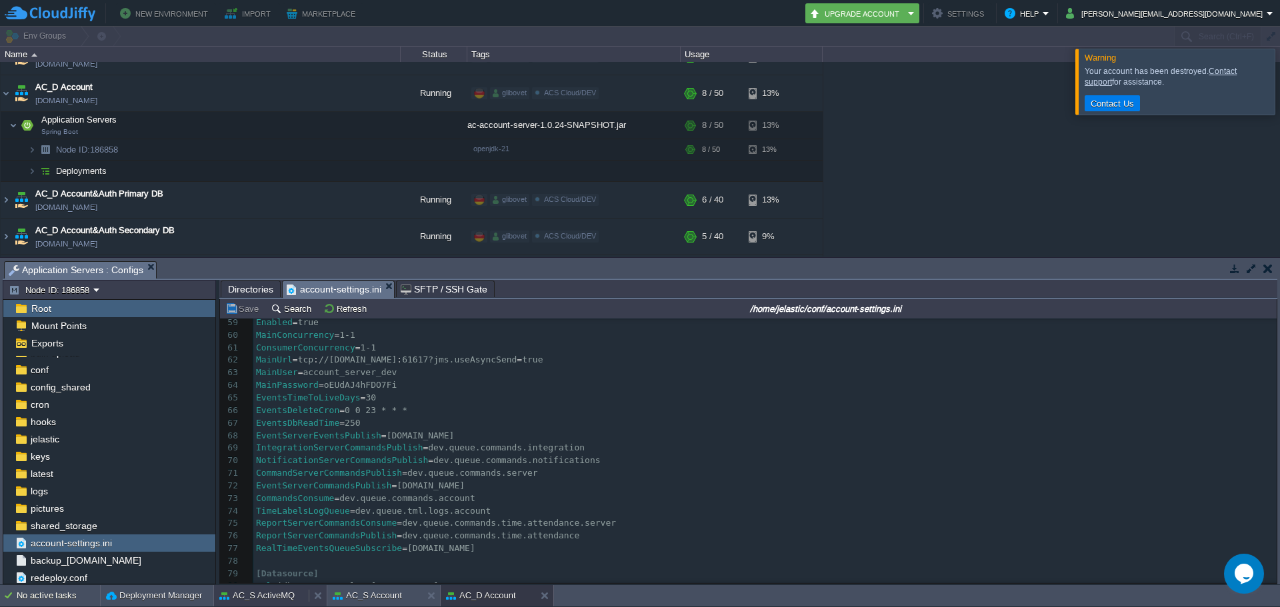
click at [257, 595] on button "AC_S ActiveMQ" at bounding box center [256, 595] width 75 height 13
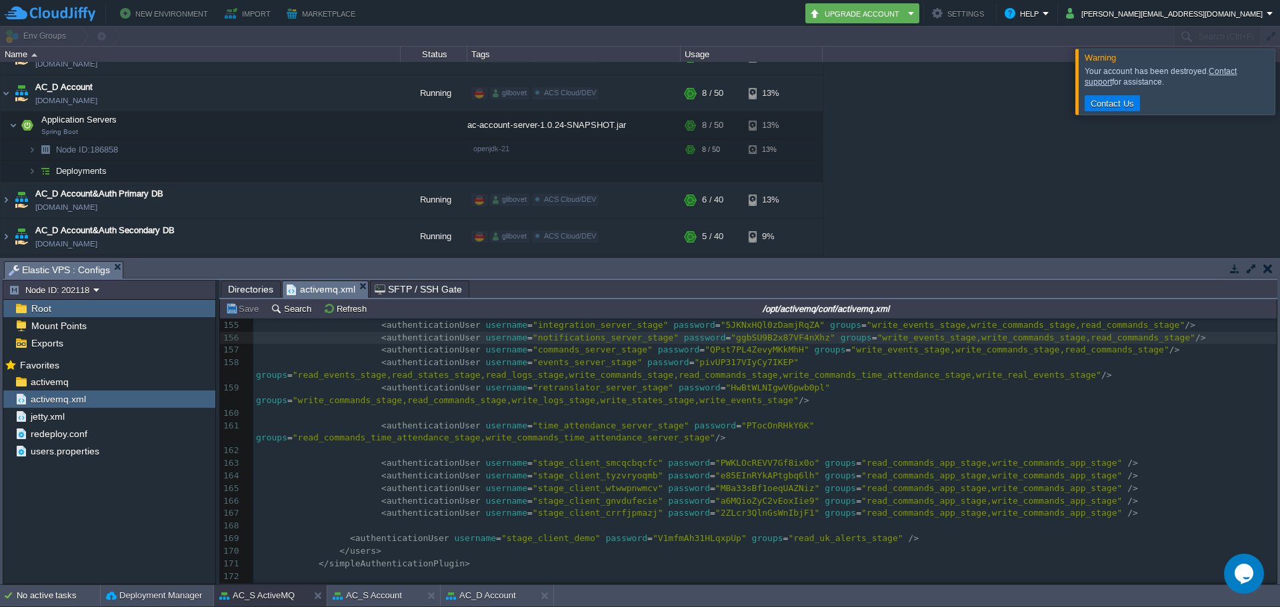
scroll to position [1934, 0]
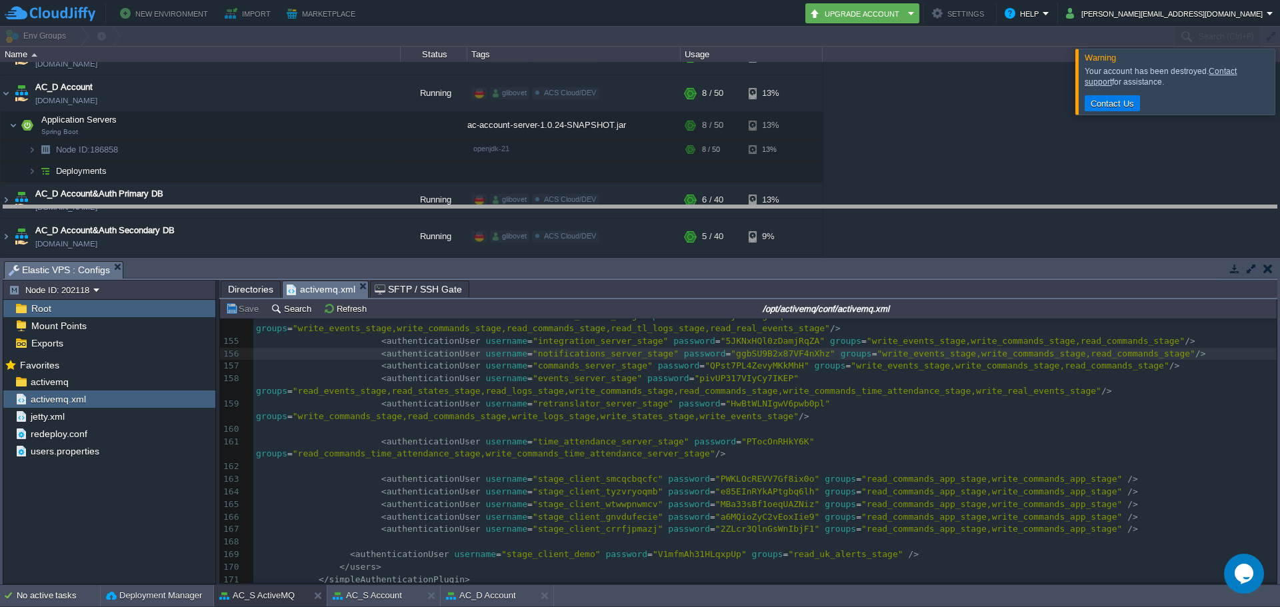
drag, startPoint x: 581, startPoint y: 267, endPoint x: 581, endPoint y: 199, distance: 67.4
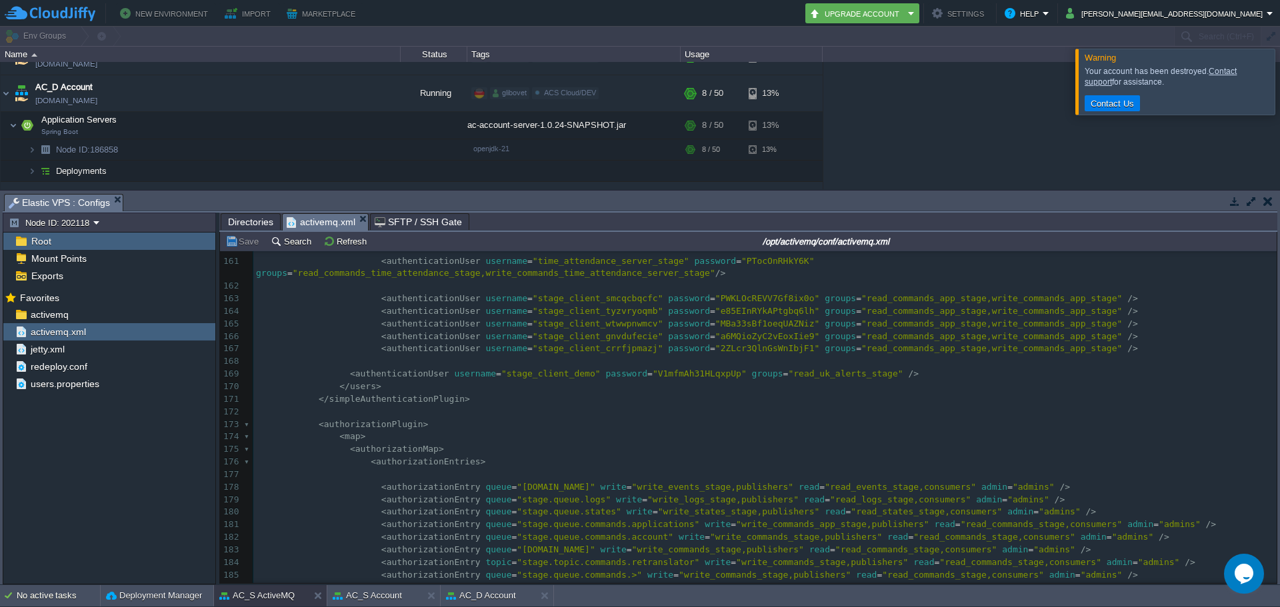
scroll to position [2082, 0]
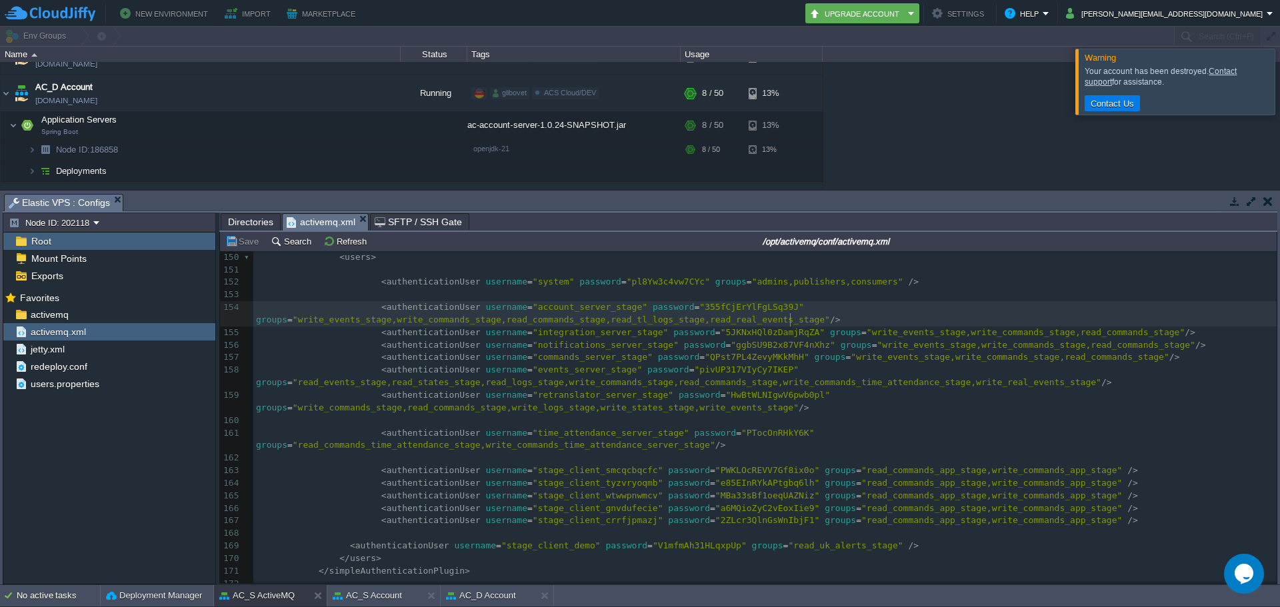
click at [919, 317] on pre "< authenticationUser username = "account_server_stage" password = "[SECURITY_DA…" at bounding box center [765, 313] width 1024 height 25
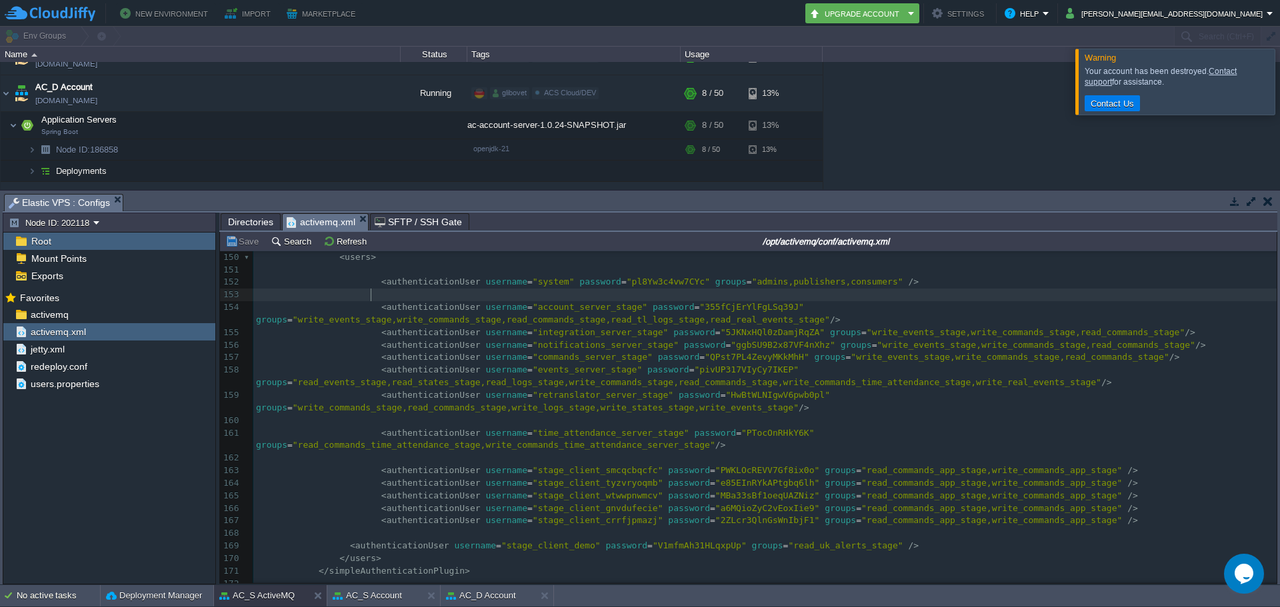
click at [912, 296] on pre at bounding box center [765, 295] width 1024 height 13
click at [854, 301] on pre at bounding box center [765, 295] width 1024 height 13
click at [298, 301] on span at bounding box center [308, 295] width 21 height 13
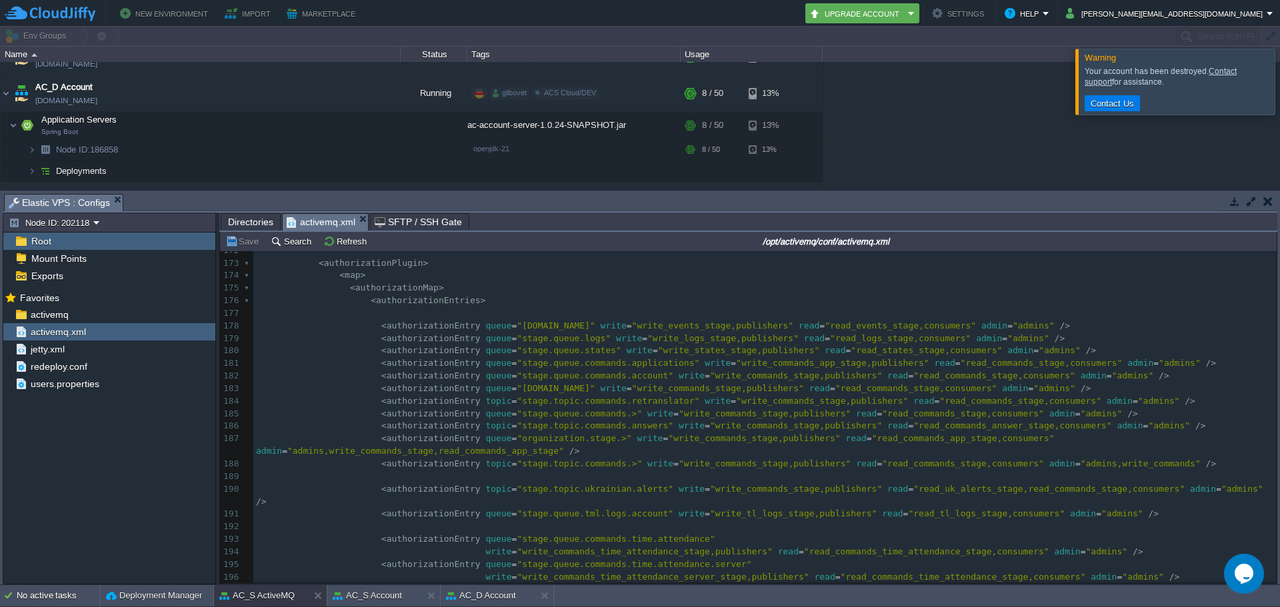
click at [481, 346] on div "219 137 < queue physicalName = "stage.queue.commands.notifications" /> 138 < qu…" at bounding box center [765, 188] width 1024 height 867
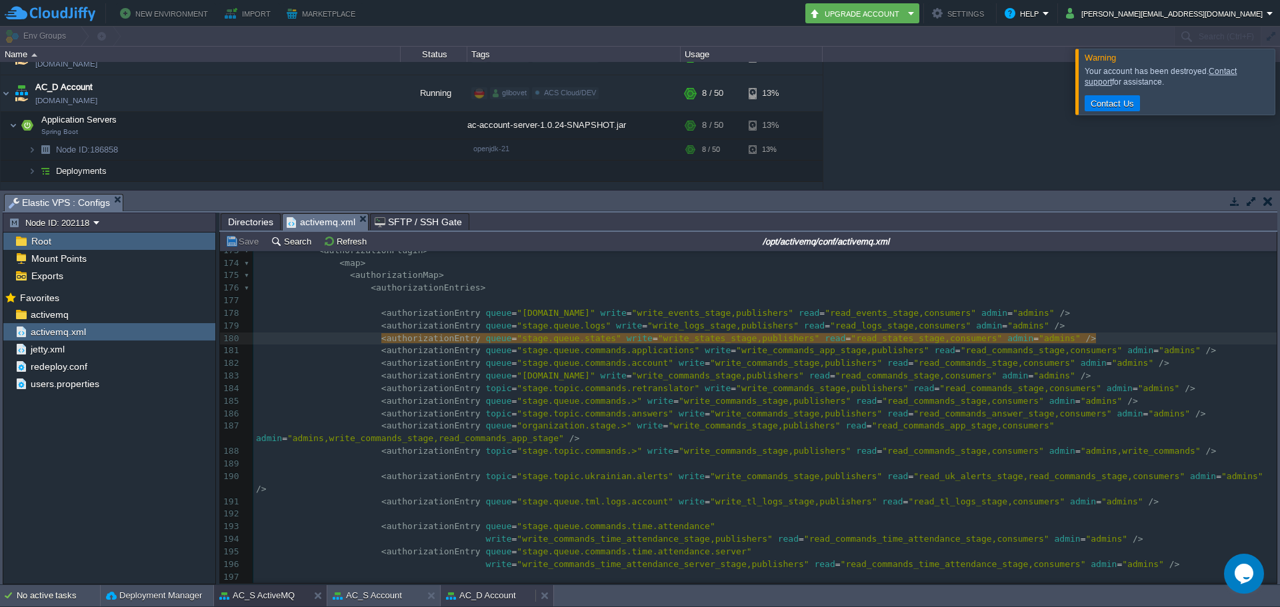
click at [479, 595] on button "AC_D Account" at bounding box center [481, 595] width 70 height 13
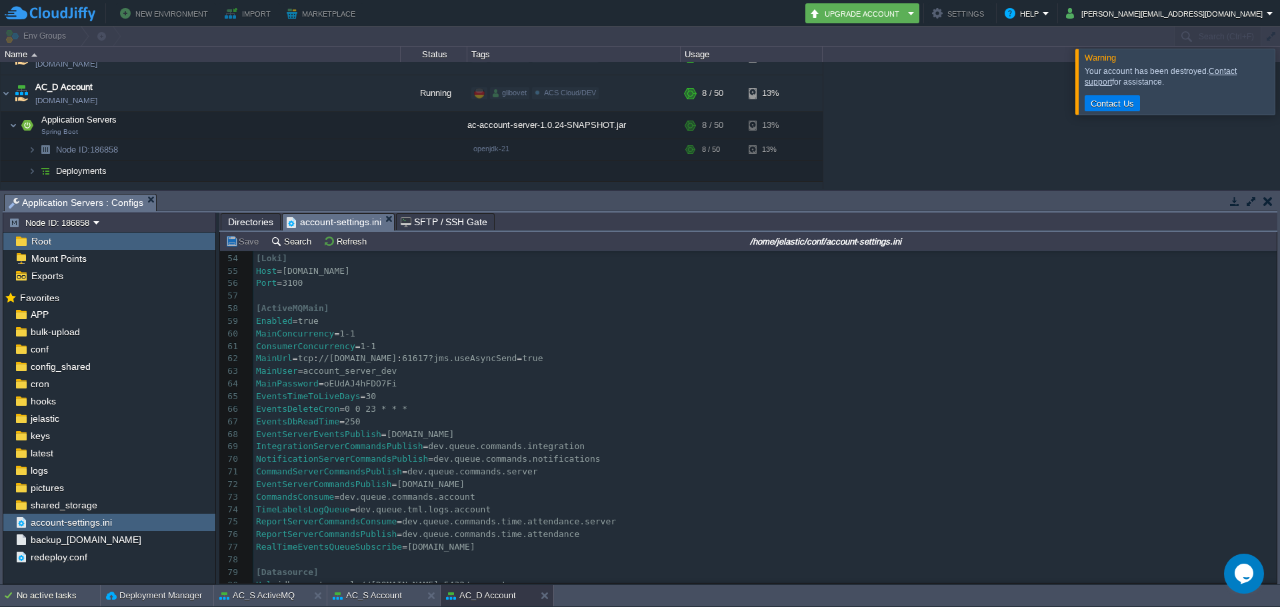
scroll to position [667, 0]
click at [373, 595] on button "AC_S Account" at bounding box center [367, 595] width 69 height 13
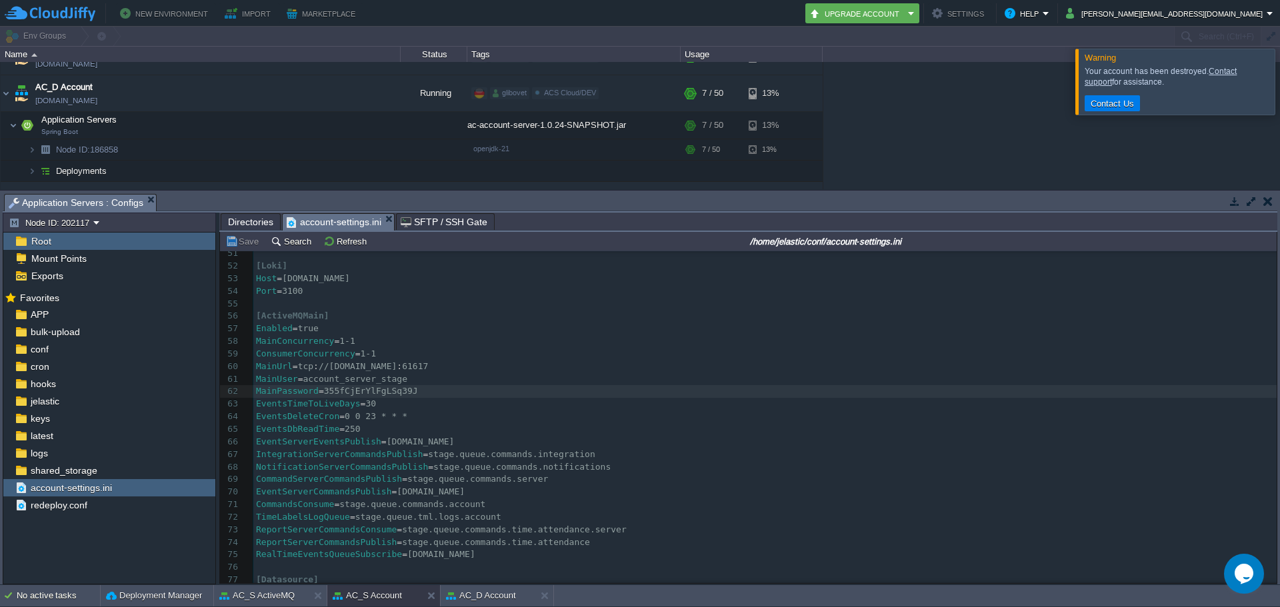
scroll to position [601, 0]
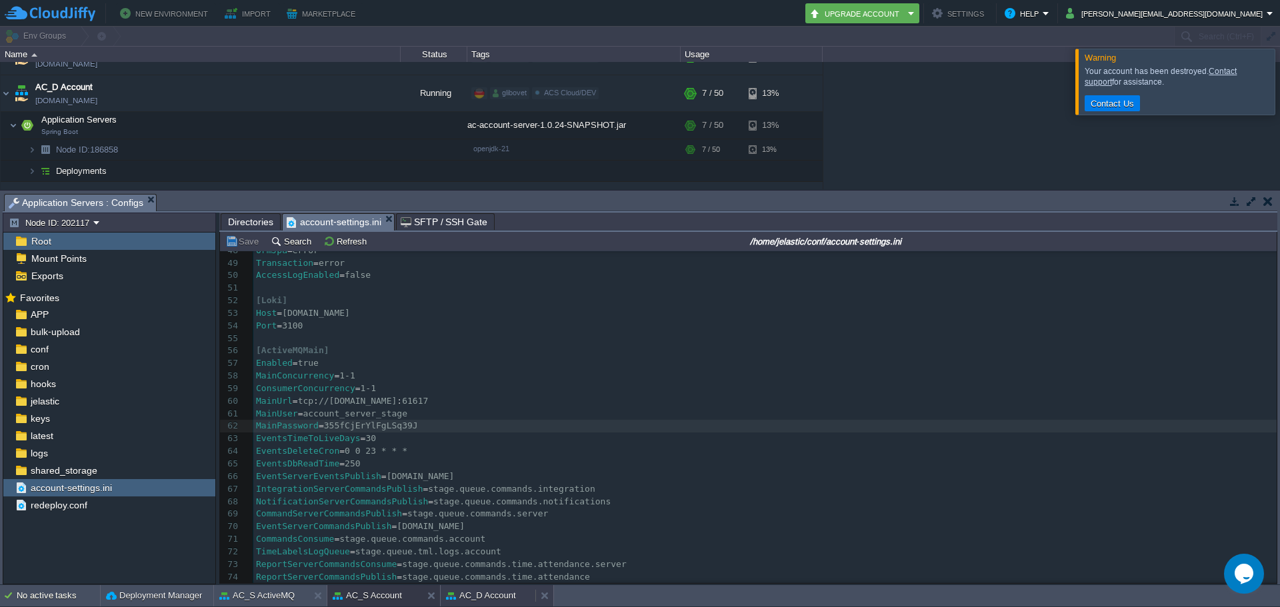
click at [487, 601] on button "AC_D Account" at bounding box center [481, 595] width 70 height 13
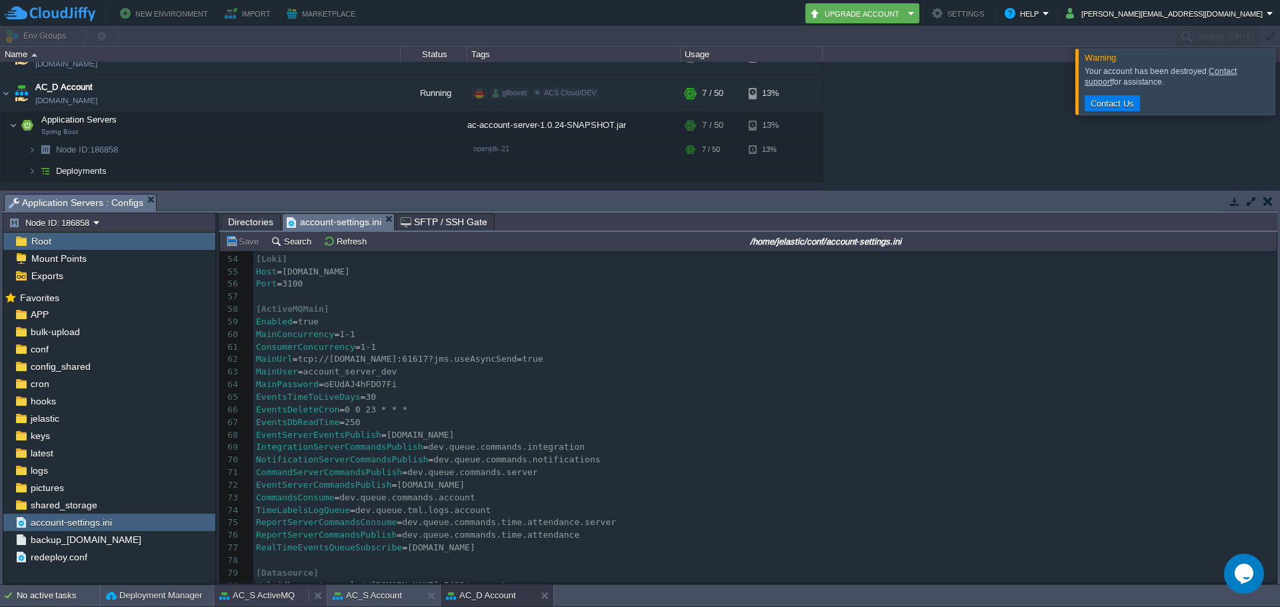
click at [276, 595] on button "AC_S ActiveMQ" at bounding box center [256, 595] width 75 height 13
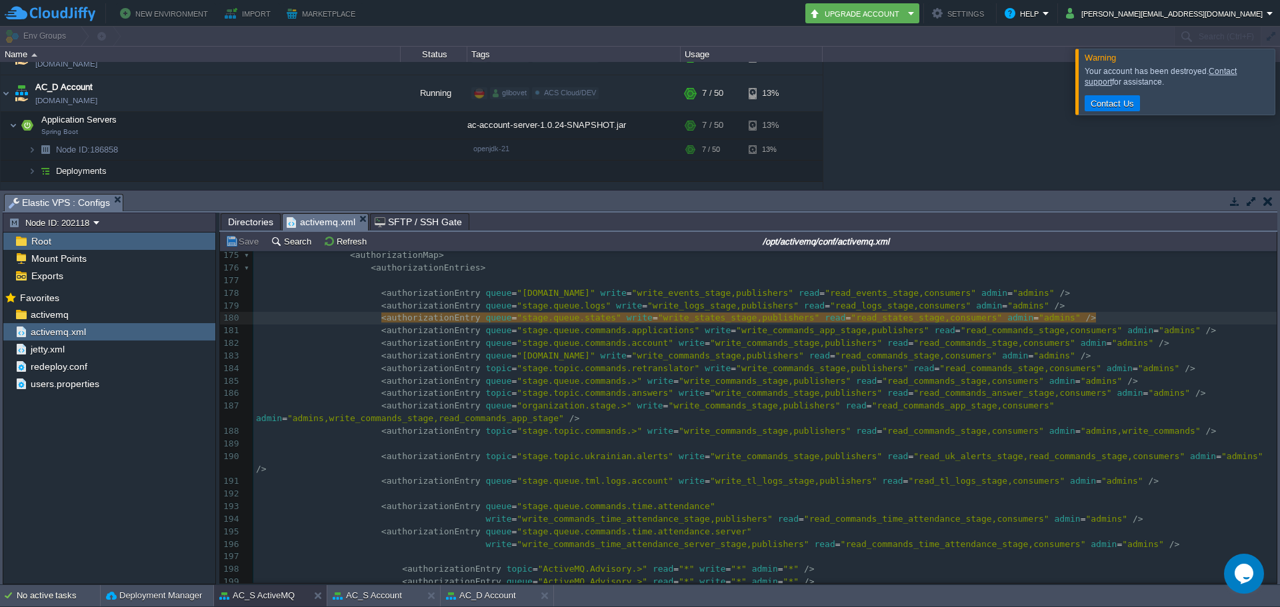
scroll to position [2208, 0]
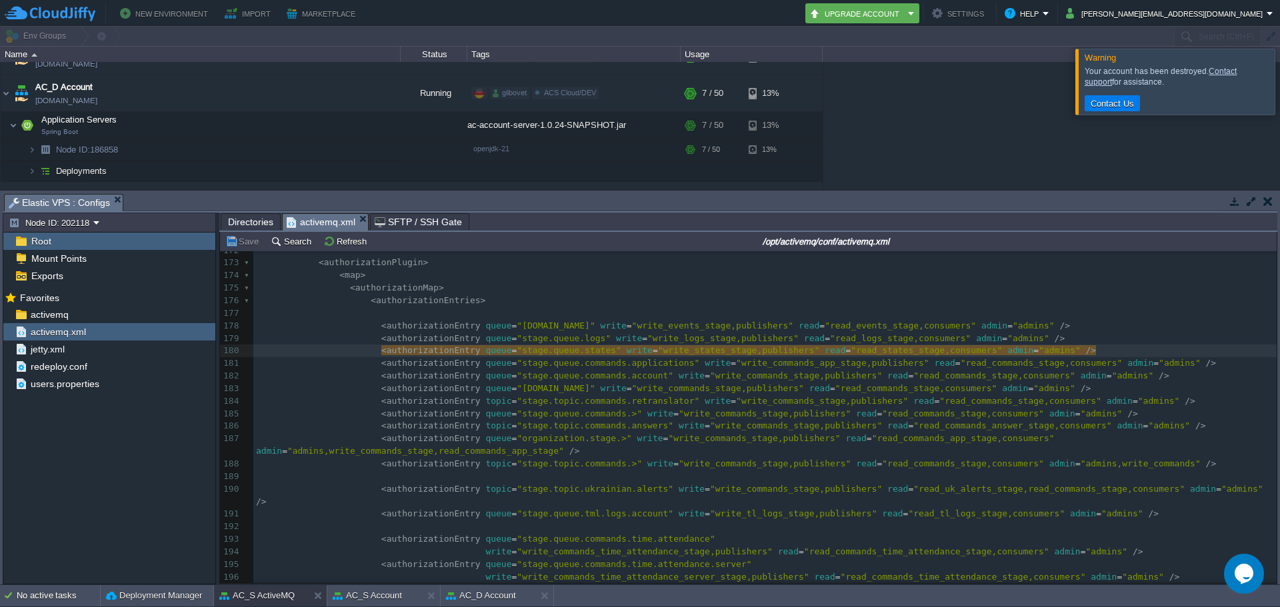
click at [934, 282] on pre "< authorizationMap >" at bounding box center [765, 288] width 1024 height 13
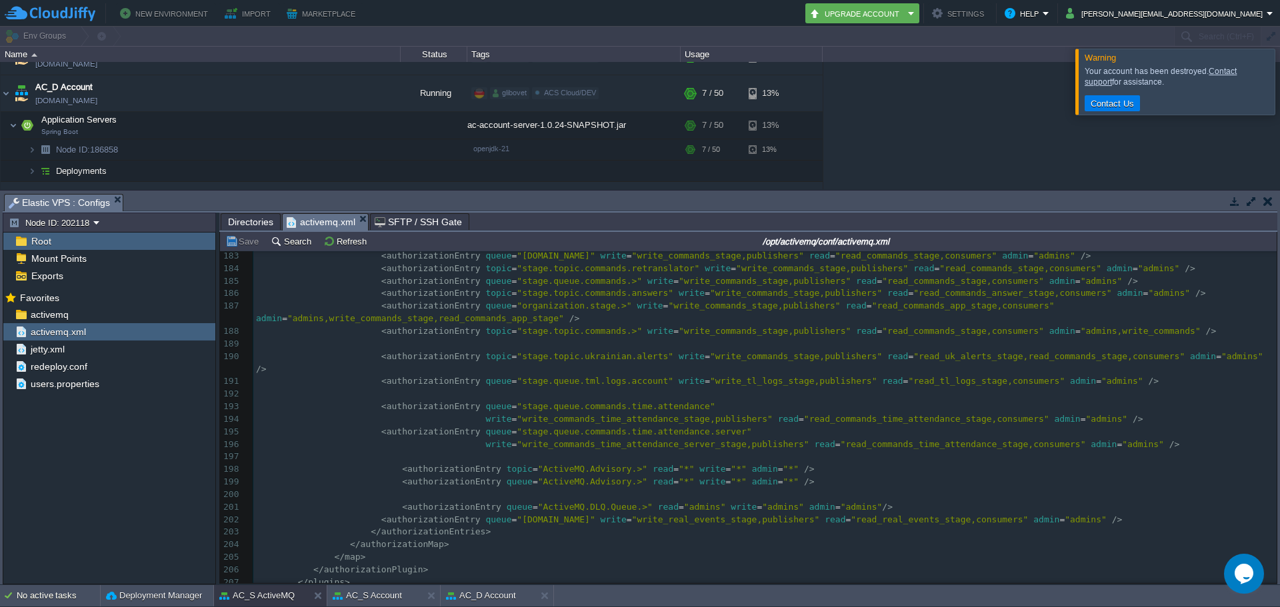
scroll to position [2342, 0]
click at [673, 563] on pre "</ authorizationPlugin >" at bounding box center [765, 569] width 1024 height 13
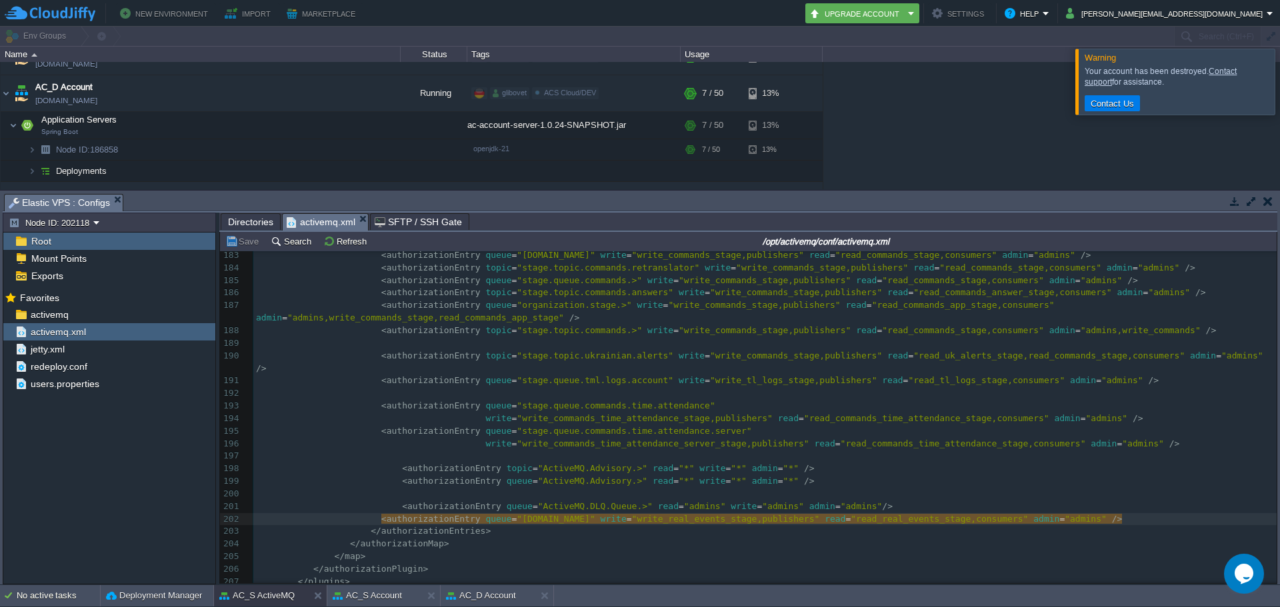
click at [699, 538] on pre "</ authorizationMap >" at bounding box center [765, 544] width 1024 height 13
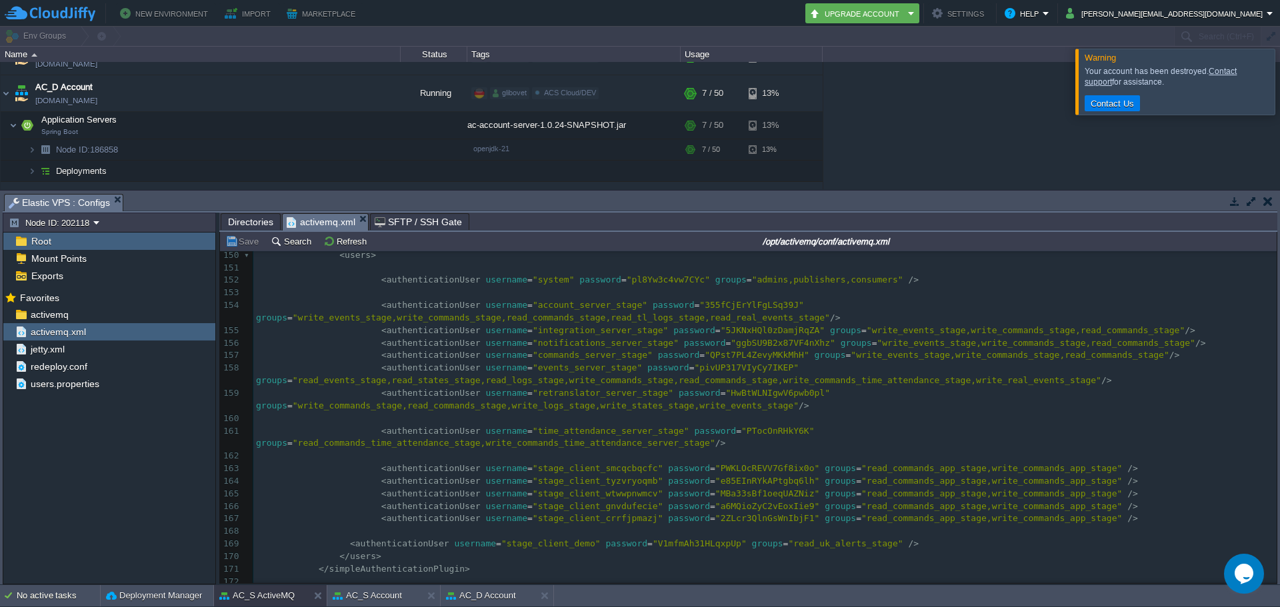
scroll to position [1876, 0]
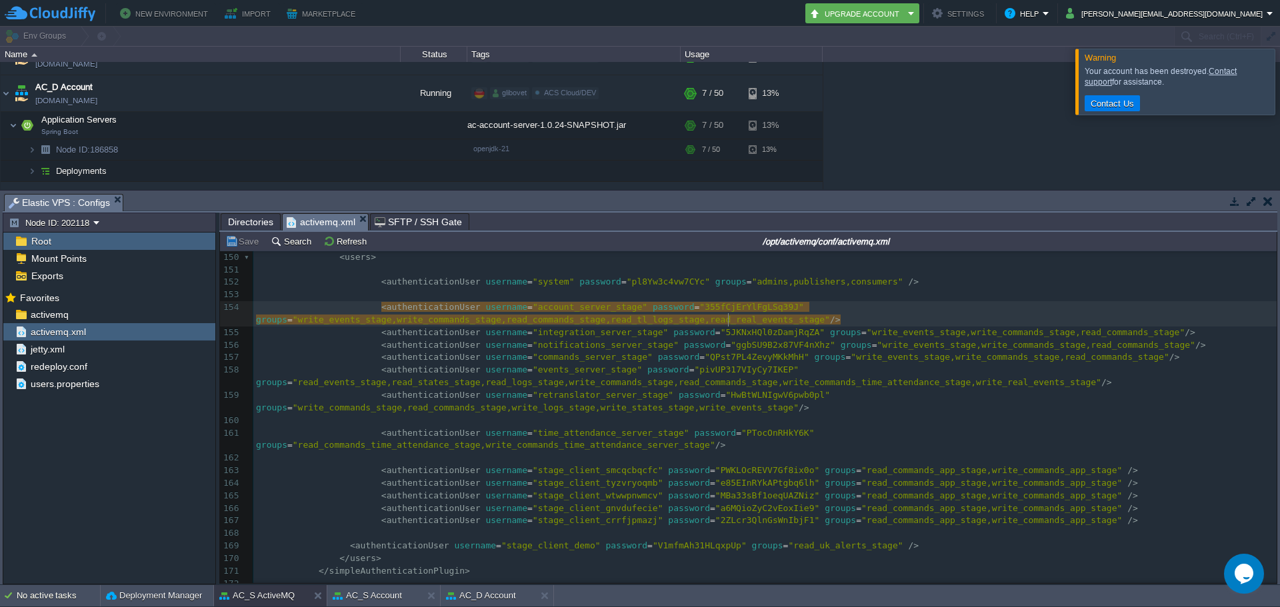
click at [983, 291] on pre at bounding box center [765, 295] width 1024 height 13
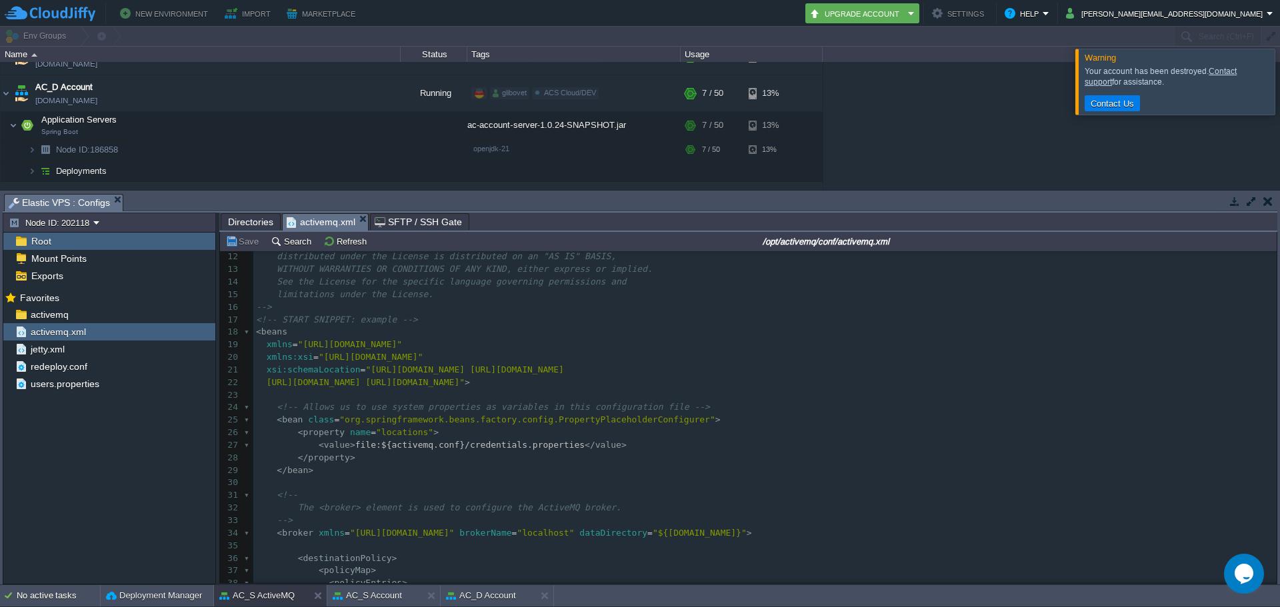
scroll to position [141, 0]
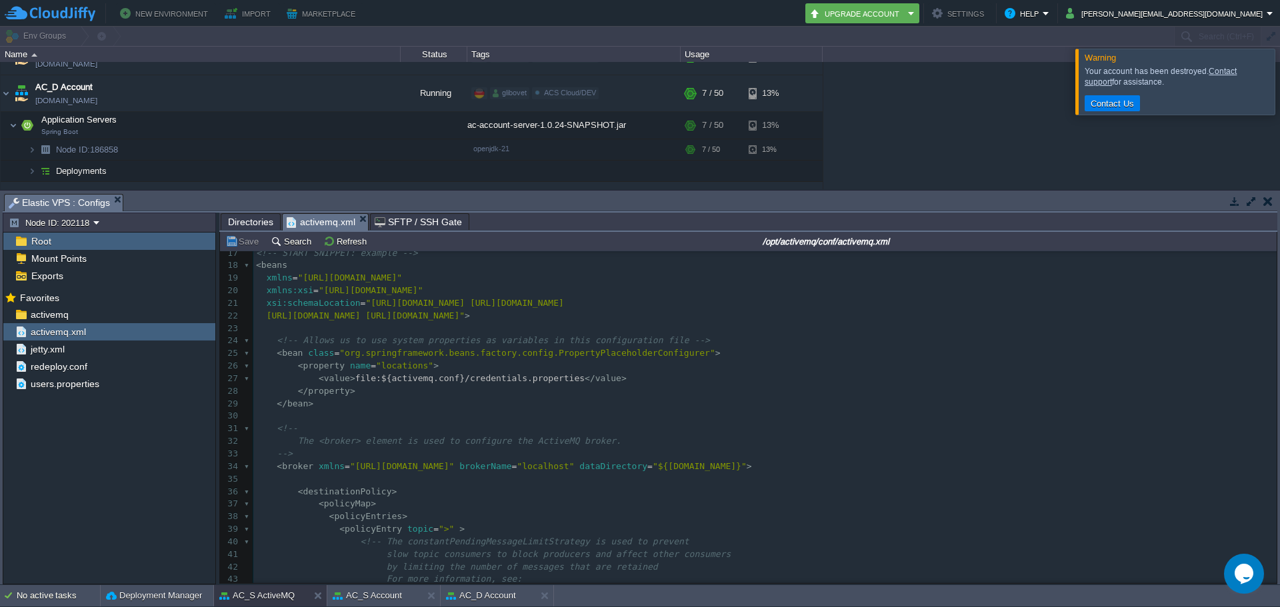
click at [524, 373] on pre "< value > file:${activemq.conf}/credentials.properties </ value >" at bounding box center [765, 379] width 1024 height 13
click at [539, 377] on div "219 1 <!-- 2 Licensed to the Apache Software Foundation (ASF) under one or more…" at bounding box center [765, 404] width 1024 height 716
click at [627, 379] on pre "< value > file:${activemq.conf}/credentials.properties </ value >" at bounding box center [765, 379] width 1024 height 13
click at [45, 246] on span "Root" at bounding box center [41, 241] width 25 height 12
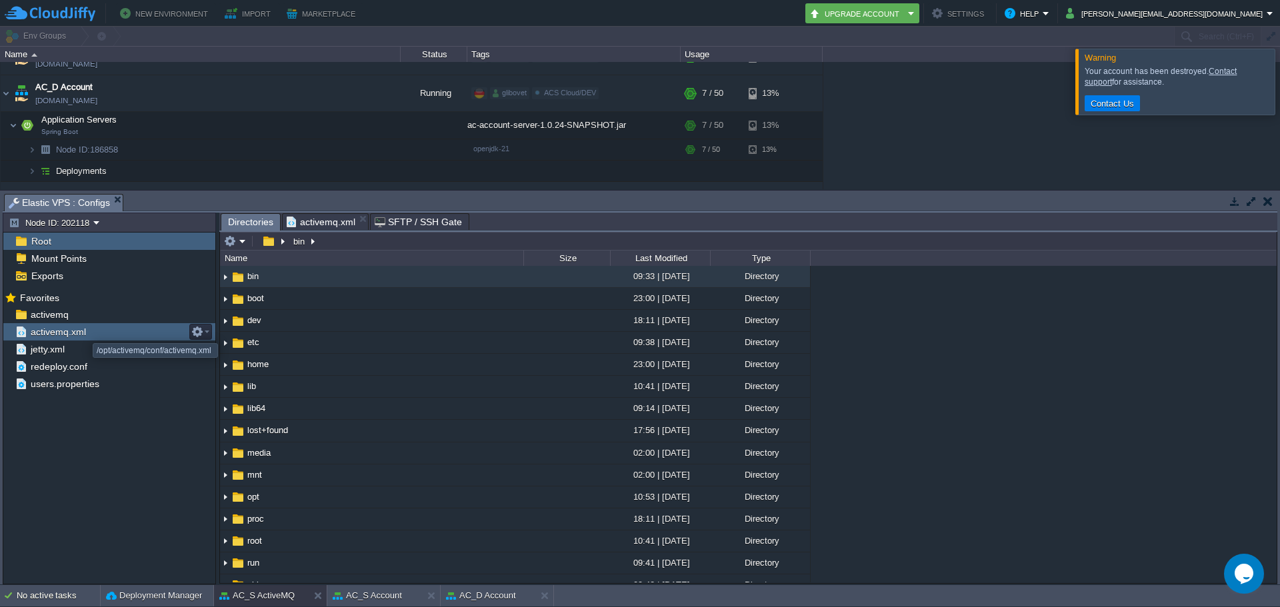
click at [83, 331] on span "activemq.xml" at bounding box center [58, 332] width 60 height 12
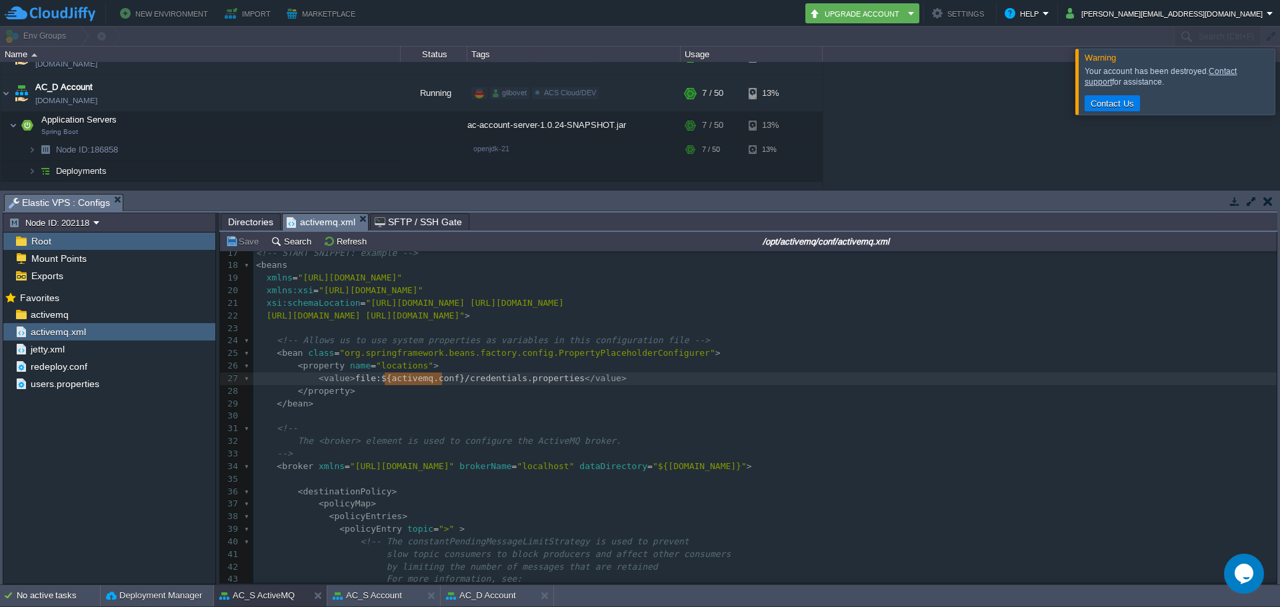
type textarea "activemq.conf"
drag, startPoint x: 441, startPoint y: 378, endPoint x: 381, endPoint y: 379, distance: 60.0
click at [469, 390] on pre "</ property >" at bounding box center [765, 391] width 1024 height 13
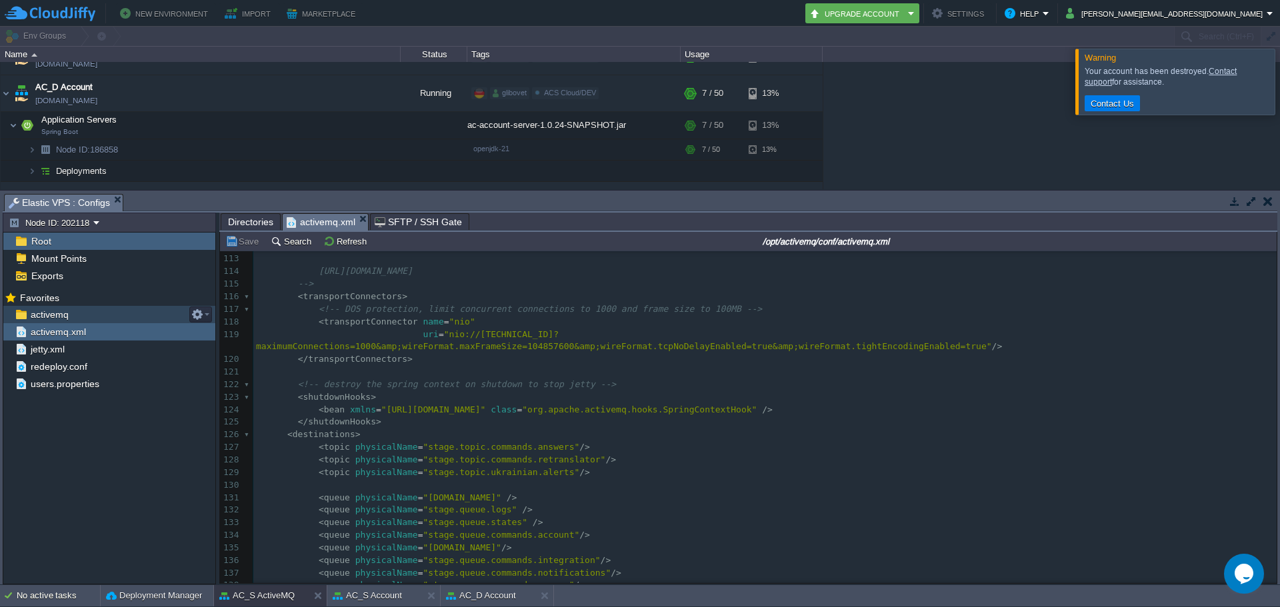
click at [45, 312] on span "activemq" at bounding box center [49, 315] width 43 height 12
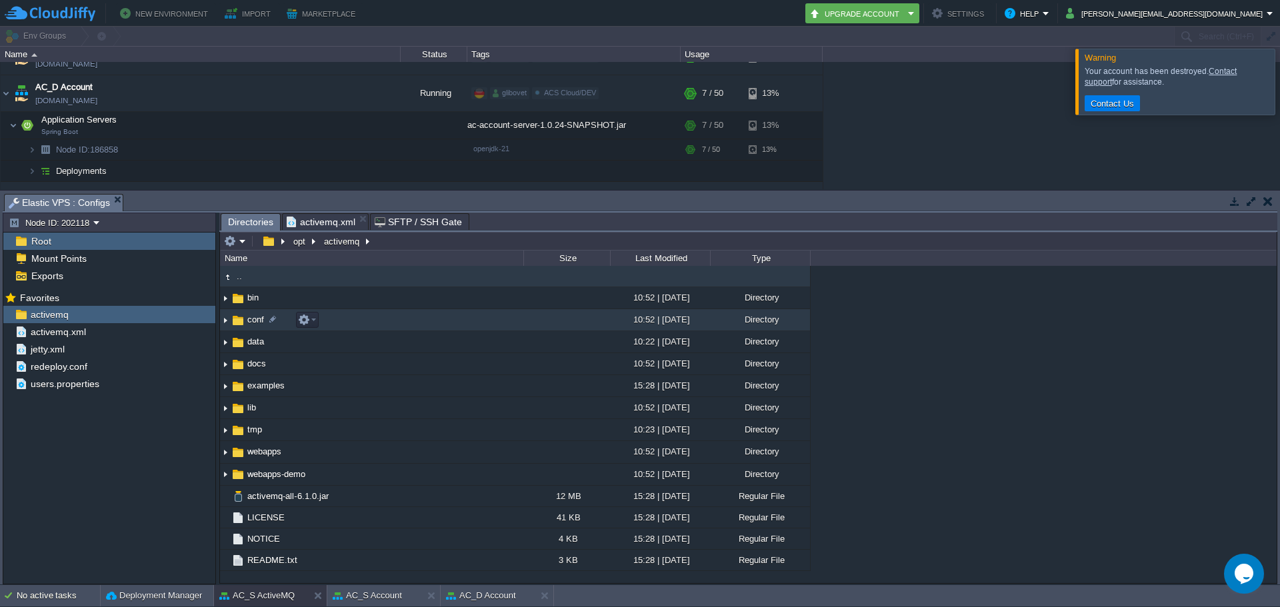
click at [247, 321] on span "conf" at bounding box center [255, 319] width 21 height 11
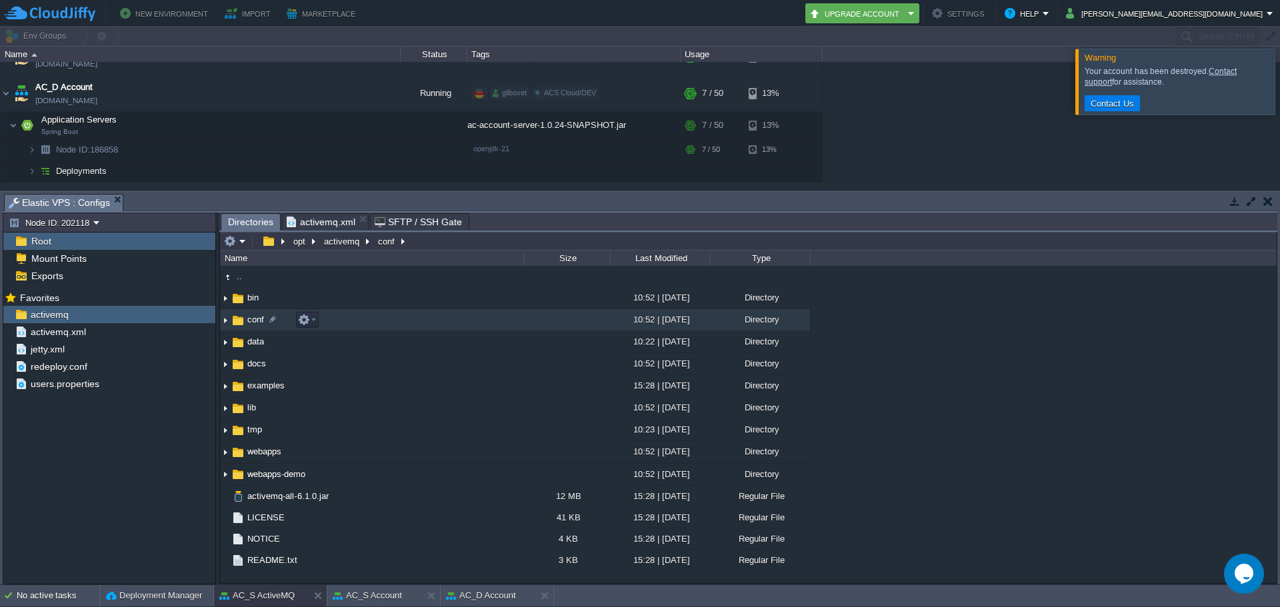
click at [217, 325] on div at bounding box center [217, 399] width 3 height 372
click at [227, 325] on img at bounding box center [225, 320] width 11 height 21
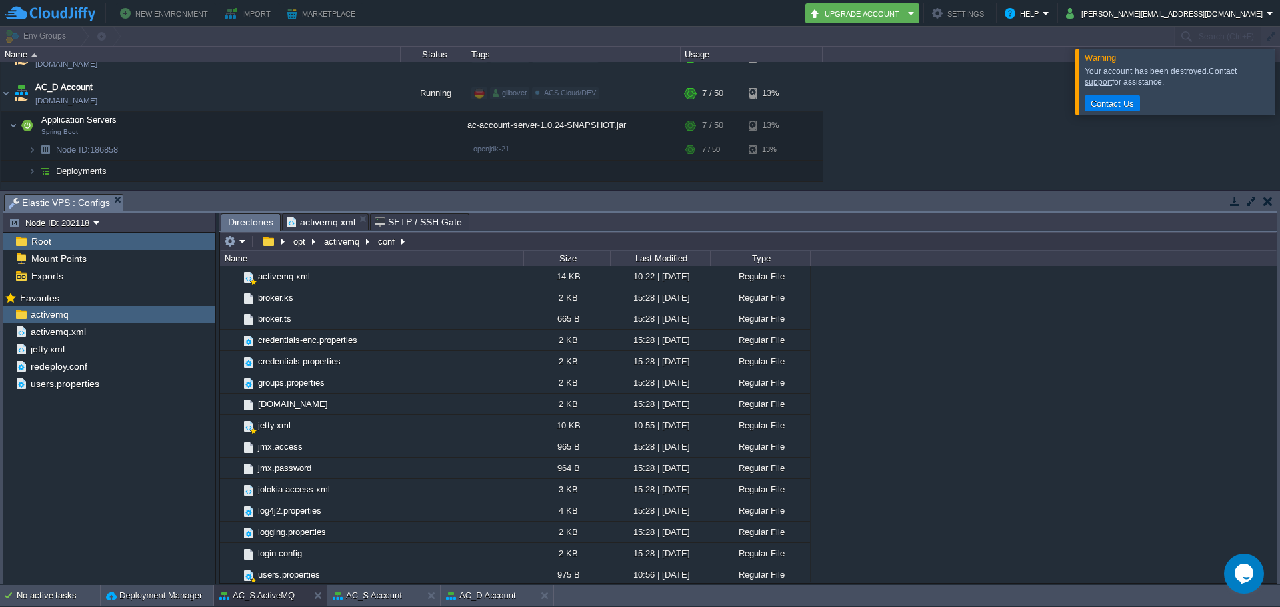
scroll to position [67, 0]
click at [323, 361] on span "credentials.properties" at bounding box center [299, 360] width 87 height 11
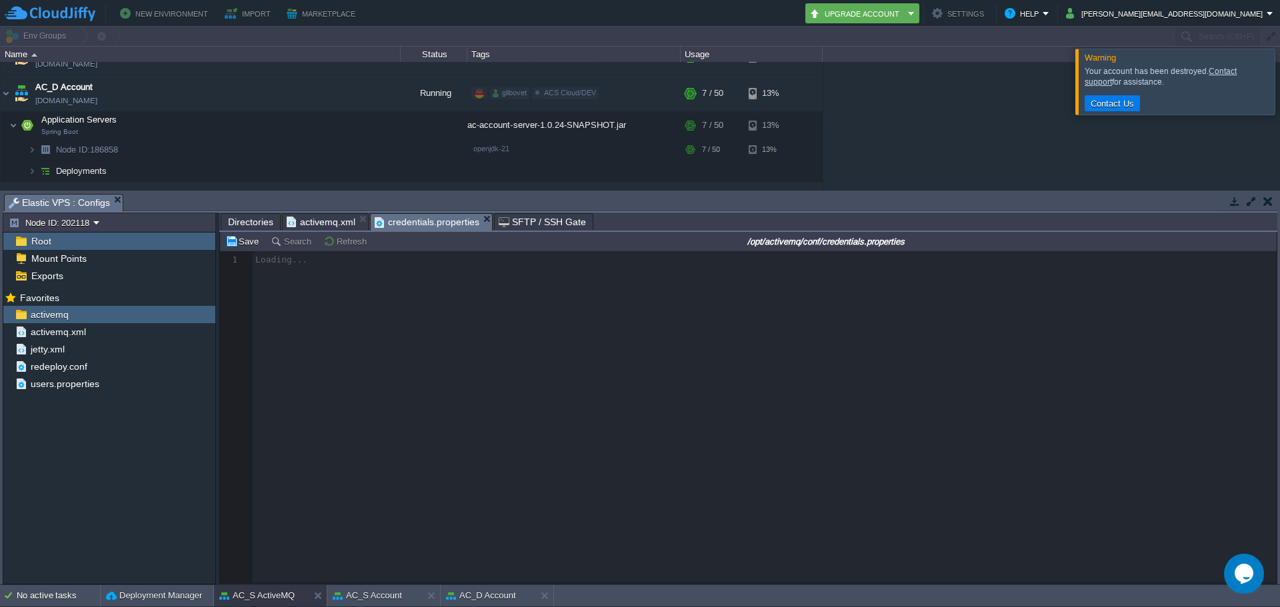
scroll to position [5, 0]
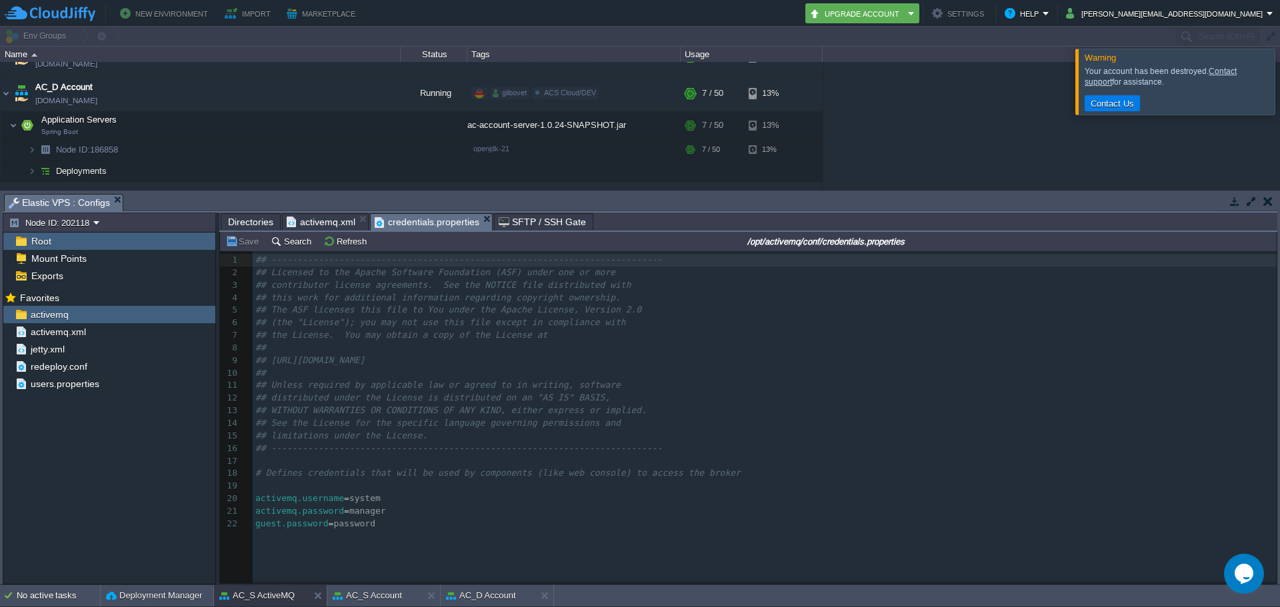
click at [396, 522] on pre "guest.password = password" at bounding box center [767, 524] width 1029 height 13
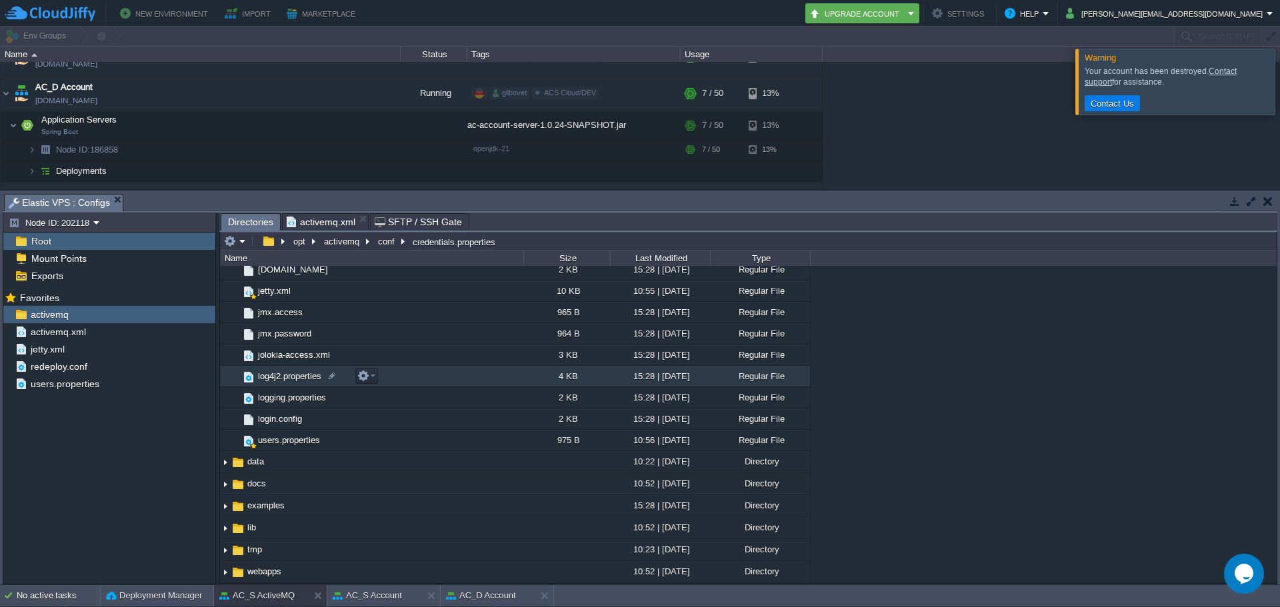
scroll to position [121, 0]
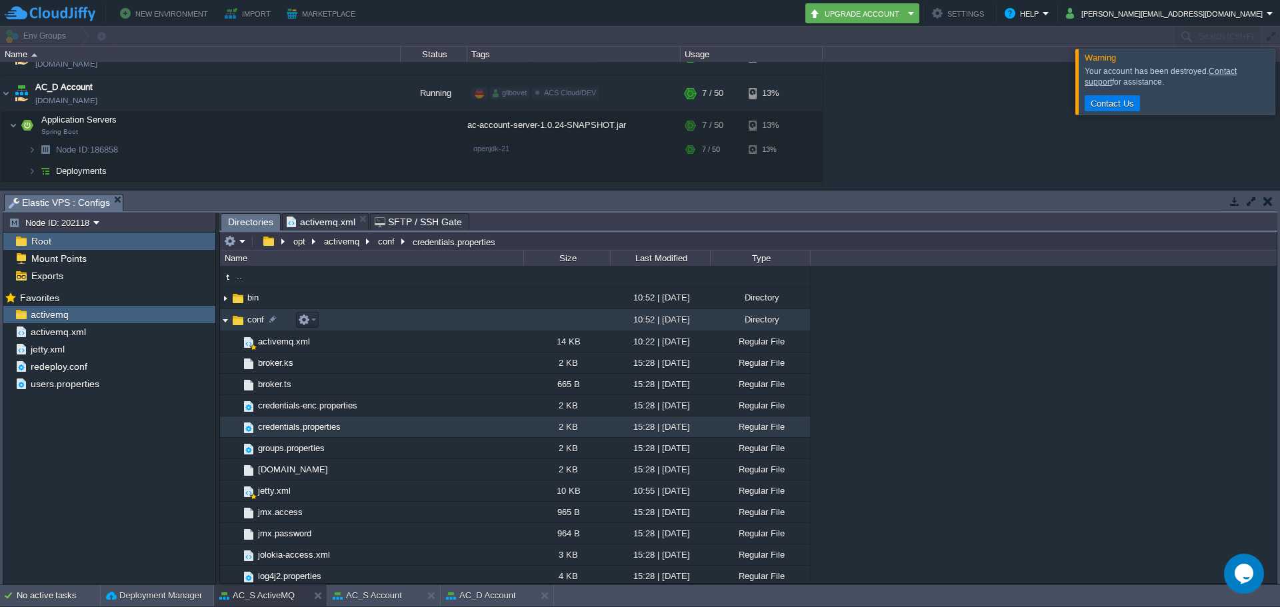
click at [224, 321] on img at bounding box center [225, 320] width 11 height 21
